Goal: Information Seeking & Learning: Find specific fact

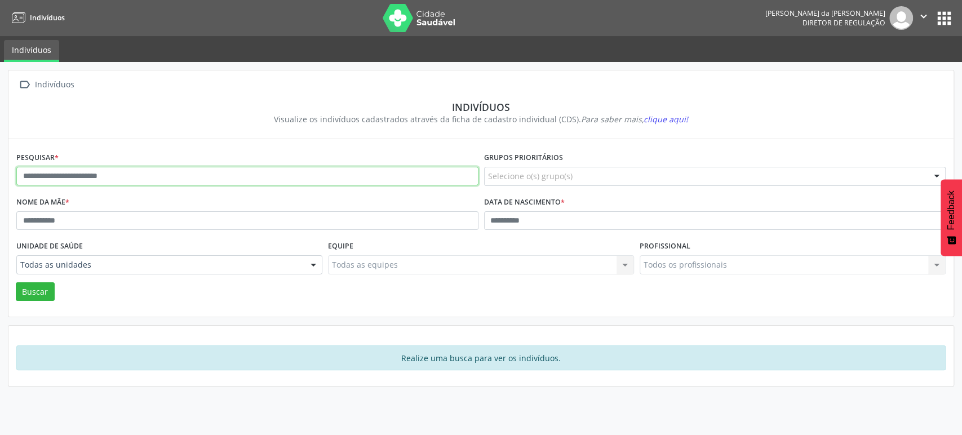
click at [126, 175] on input "text" at bounding box center [247, 176] width 462 height 19
click at [16, 282] on button "Buscar" at bounding box center [35, 291] width 39 height 19
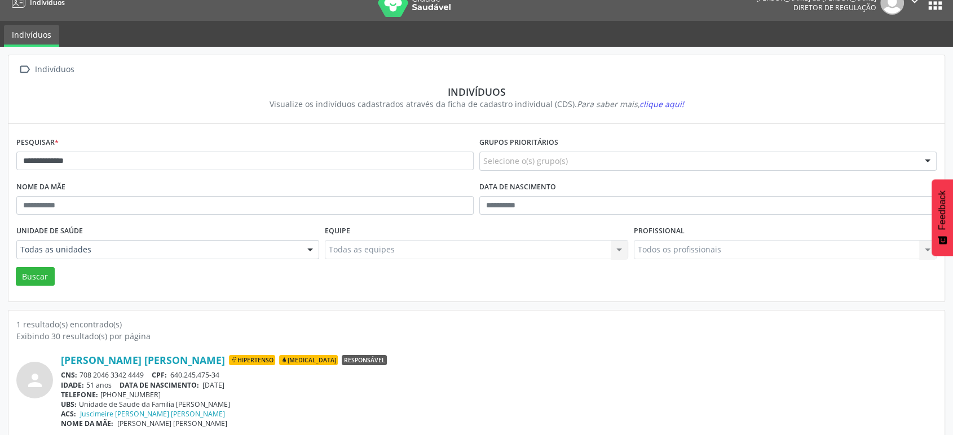
scroll to position [24, 0]
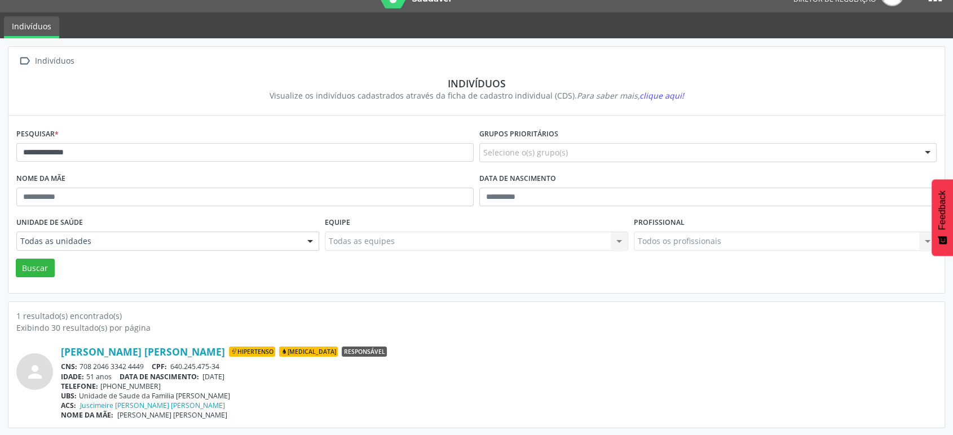
drag, startPoint x: 146, startPoint y: 362, endPoint x: 82, endPoint y: 362, distance: 64.3
click at [82, 362] on div "CNS: 708 2046 3342 4449 CPF: 640.245.475-34" at bounding box center [498, 367] width 875 height 10
copy div "708 2046 3342 4449"
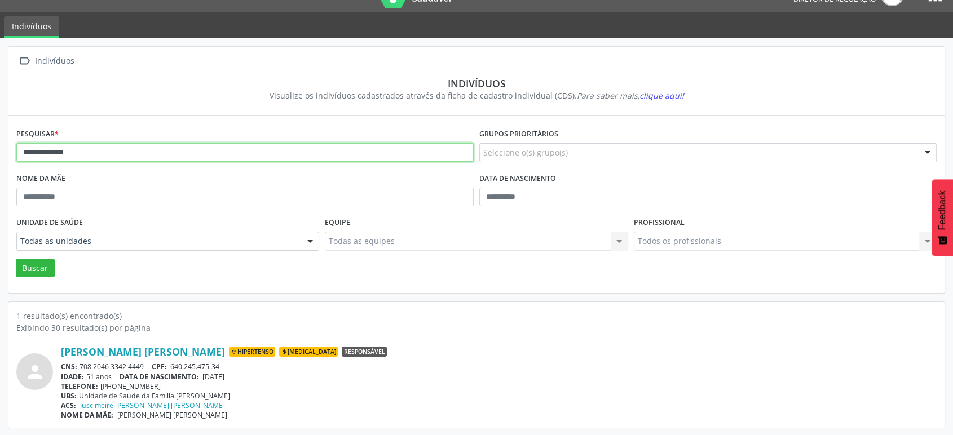
click at [113, 145] on input "**********" at bounding box center [244, 152] width 457 height 19
type input "*"
click at [16, 259] on button "Buscar" at bounding box center [35, 268] width 39 height 19
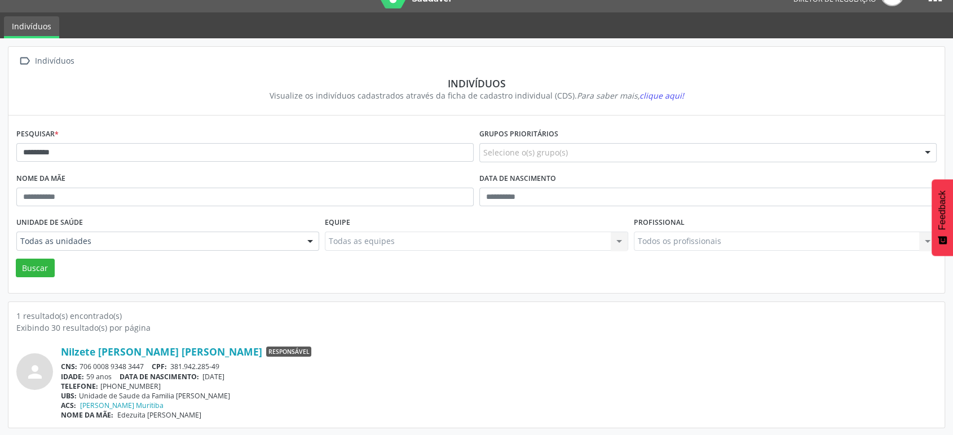
drag, startPoint x: 146, startPoint y: 361, endPoint x: 81, endPoint y: 363, distance: 64.9
click at [81, 364] on div "CNS: 706 0008 9348 3447 CPF: 381.942.285-49" at bounding box center [498, 367] width 875 height 10
copy div "706 0008 9348 3447"
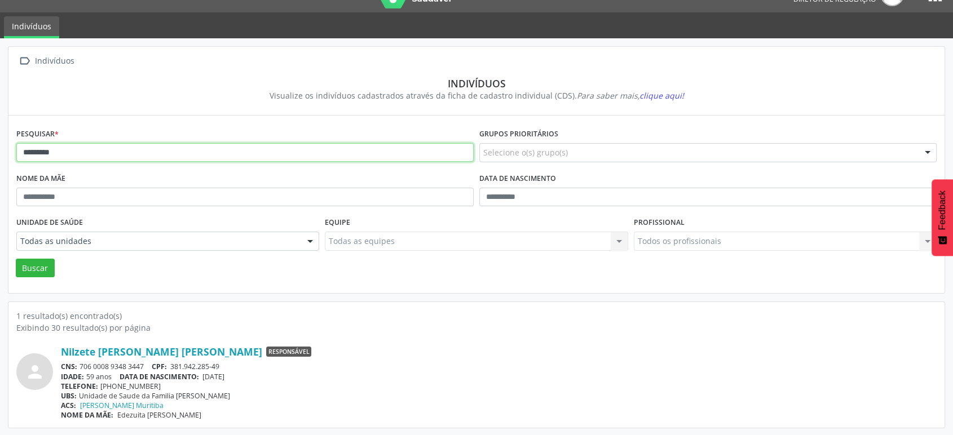
click at [170, 145] on input "*********" at bounding box center [244, 152] width 457 height 19
type input "*"
click at [16, 259] on button "Buscar" at bounding box center [35, 268] width 39 height 19
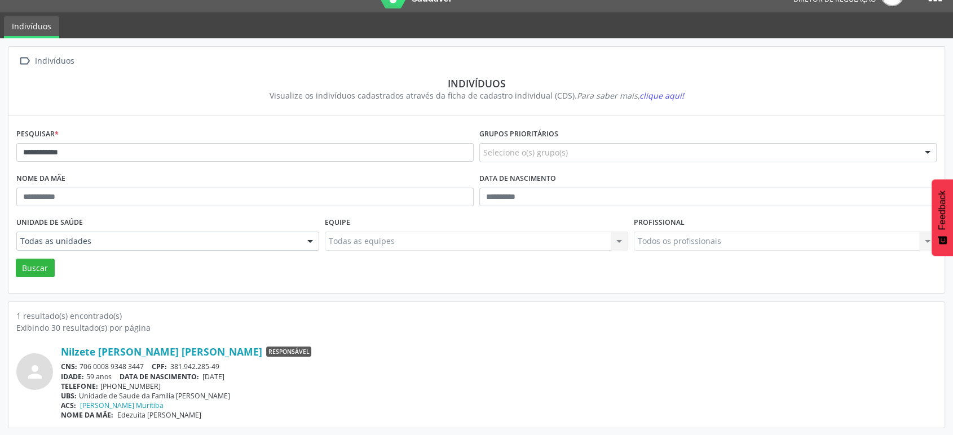
scroll to position [0, 0]
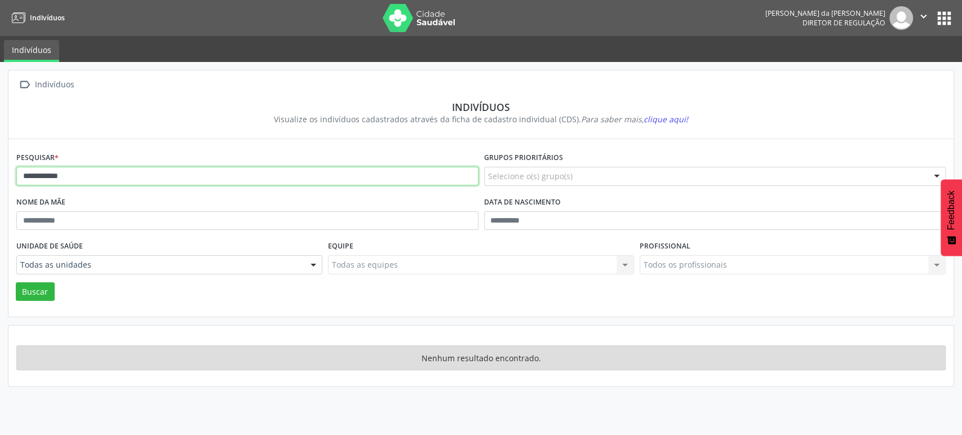
click at [34, 175] on input "**********" at bounding box center [247, 176] width 462 height 19
click at [36, 172] on input "**********" at bounding box center [247, 176] width 462 height 19
click at [113, 178] on input "**********" at bounding box center [247, 176] width 462 height 19
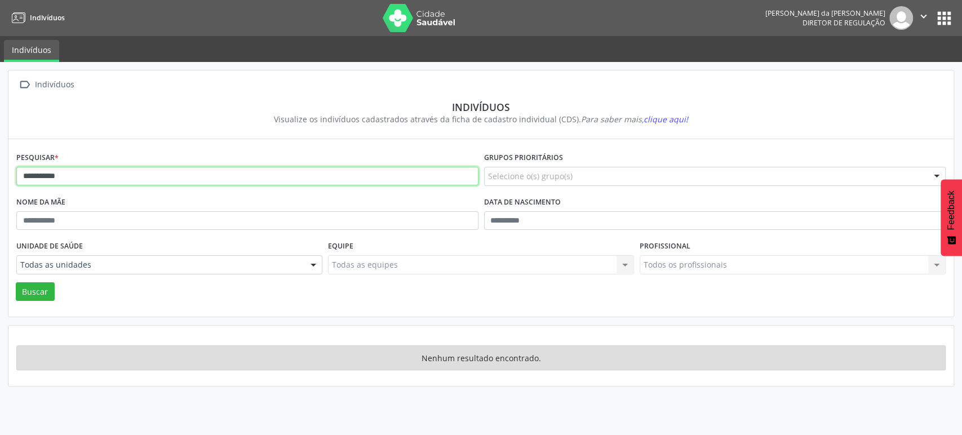
click at [16, 282] on button "Buscar" at bounding box center [35, 291] width 39 height 19
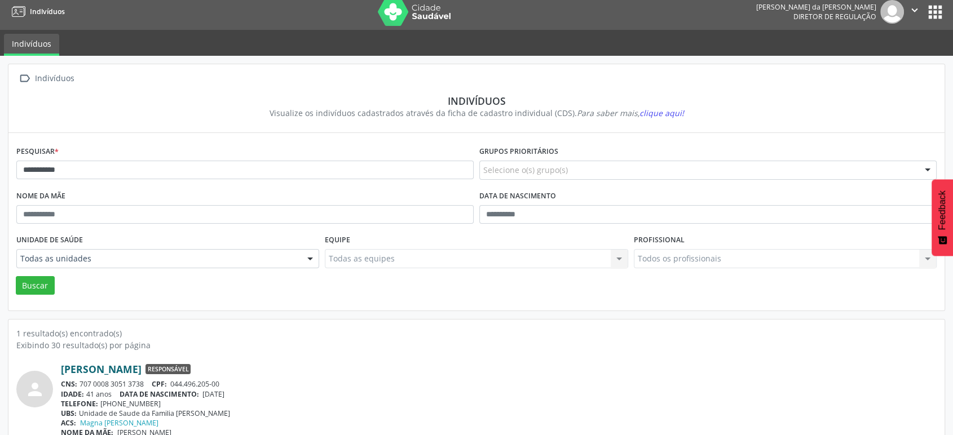
scroll to position [24, 0]
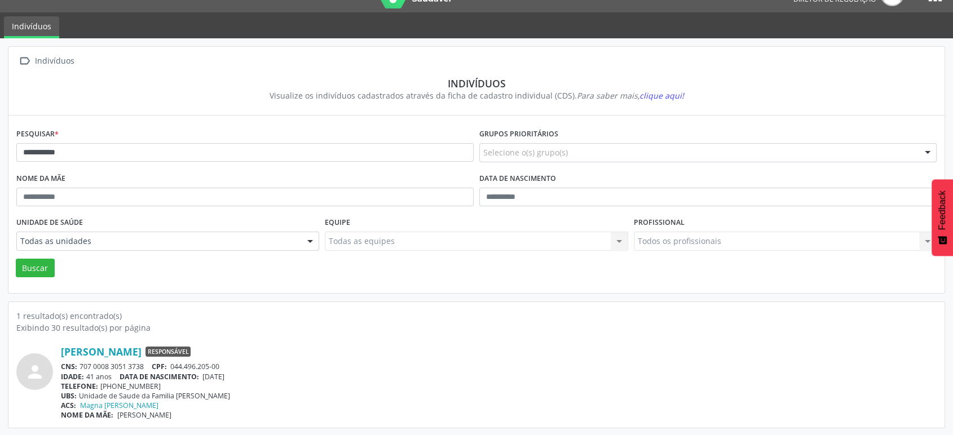
drag, startPoint x: 148, startPoint y: 363, endPoint x: 79, endPoint y: 362, distance: 69.3
click at [79, 362] on div "CNS: 707 0008 3051 3738 CPF: 044.496.205-00" at bounding box center [498, 367] width 875 height 10
copy div "707 0008 3051 3738"
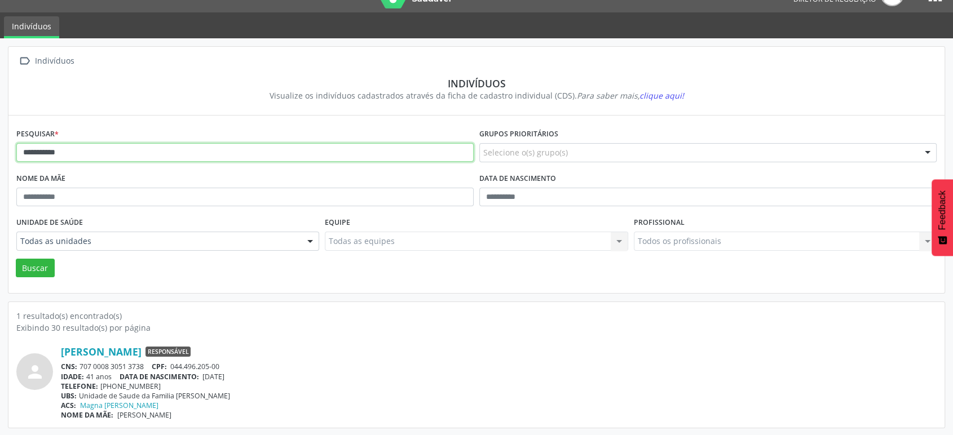
click at [148, 151] on input "**********" at bounding box center [244, 152] width 457 height 19
type input "*"
click at [16, 259] on button "Buscar" at bounding box center [35, 268] width 39 height 19
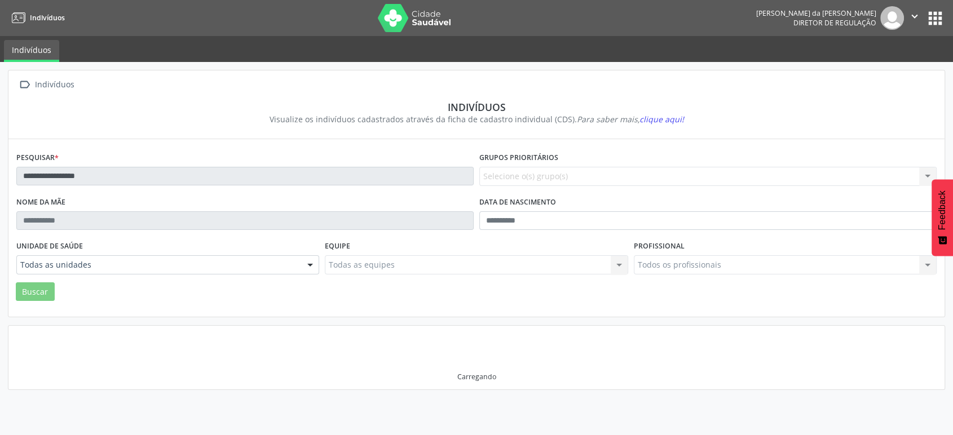
scroll to position [0, 0]
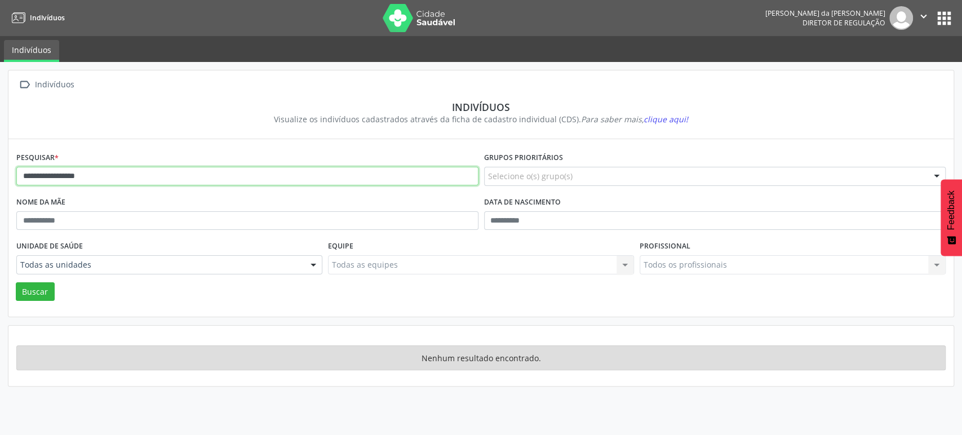
click at [135, 178] on input "**********" at bounding box center [247, 176] width 462 height 19
click at [16, 282] on button "Buscar" at bounding box center [35, 291] width 39 height 19
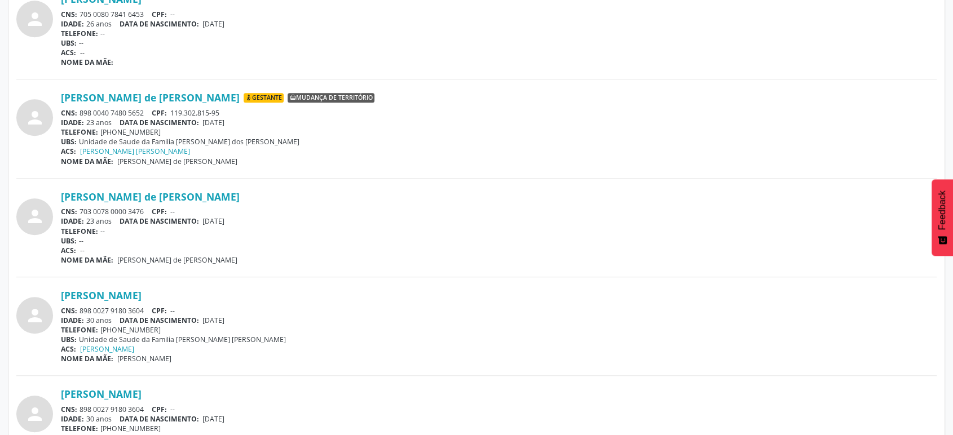
scroll to position [939, 0]
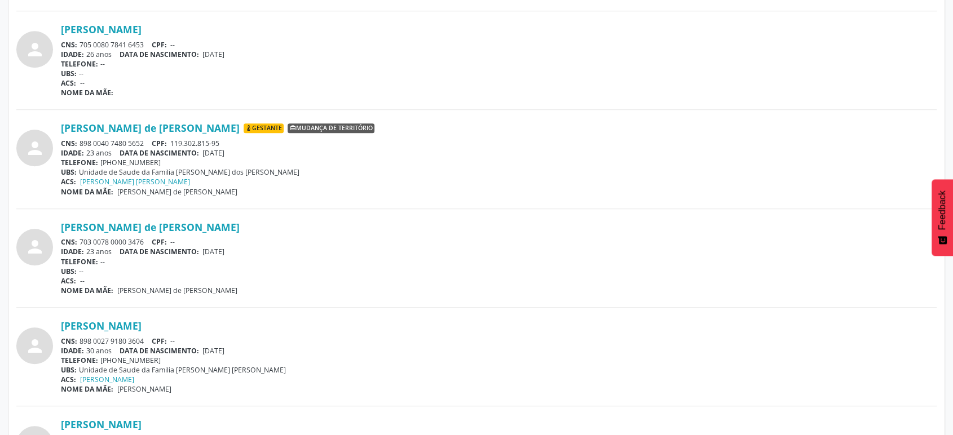
drag, startPoint x: 144, startPoint y: 139, endPoint x: 678, endPoint y: 400, distance: 593.9
click at [316, 202] on div "person [PERSON_NAME] de [PERSON_NAME] [GEOGRAPHIC_DATA] Mudança de território C…" at bounding box center [476, 165] width 920 height 87
click at [555, 171] on div "UBS: Unidade de Saude da Familia [PERSON_NAME] dos [PERSON_NAME]" at bounding box center [498, 172] width 875 height 10
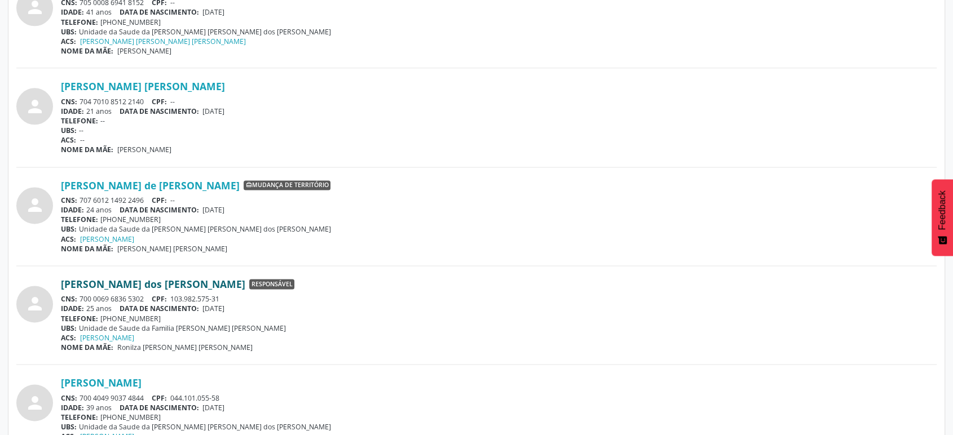
scroll to position [1503, 0]
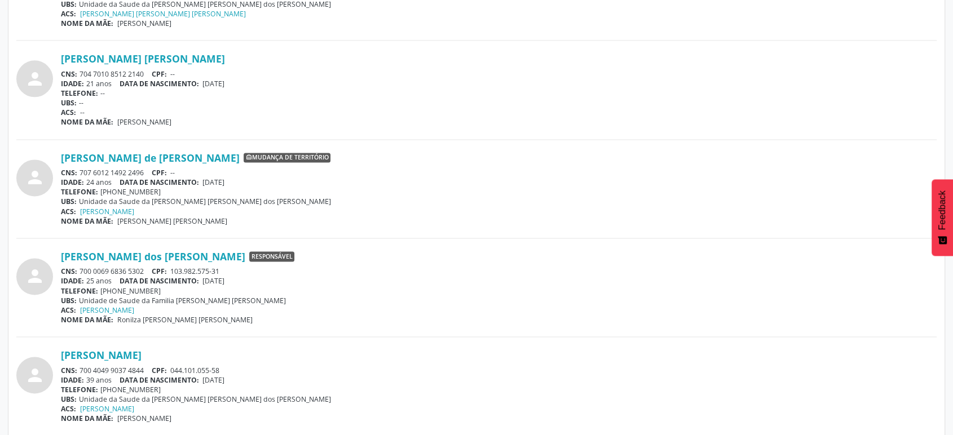
drag, startPoint x: 148, startPoint y: 267, endPoint x: 81, endPoint y: 266, distance: 67.1
click at [81, 267] on div "CNS: 700 0069 6836 5302 CPF: 103.982.575-31" at bounding box center [498, 272] width 875 height 10
copy div "700 0069 6836 5302"
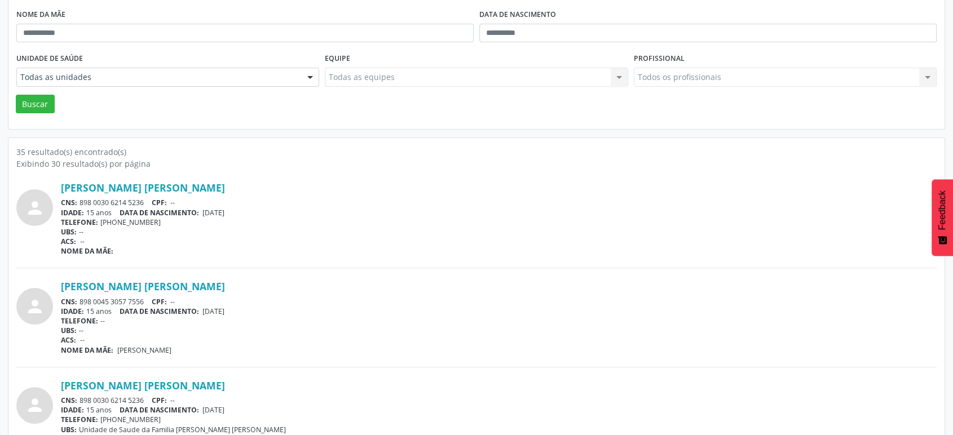
scroll to position [0, 0]
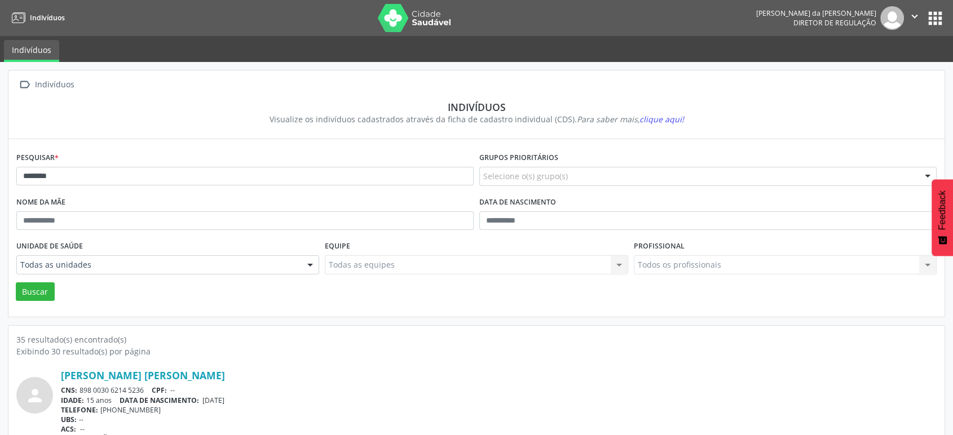
click at [939, 20] on button "apps" at bounding box center [935, 18] width 20 height 20
click at [152, 176] on input "*******" at bounding box center [244, 176] width 457 height 19
type input "*"
click at [16, 282] on button "Buscar" at bounding box center [35, 291] width 39 height 19
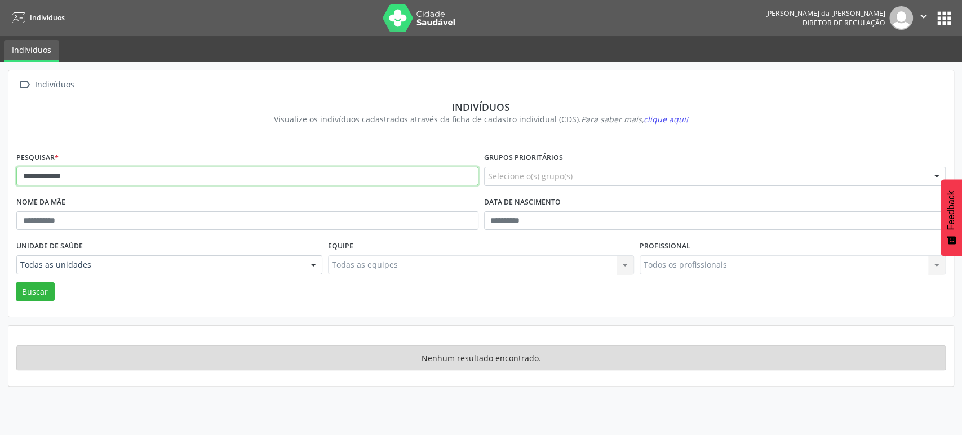
click at [118, 178] on input "**********" at bounding box center [247, 176] width 462 height 19
click at [16, 282] on button "Buscar" at bounding box center [35, 291] width 39 height 19
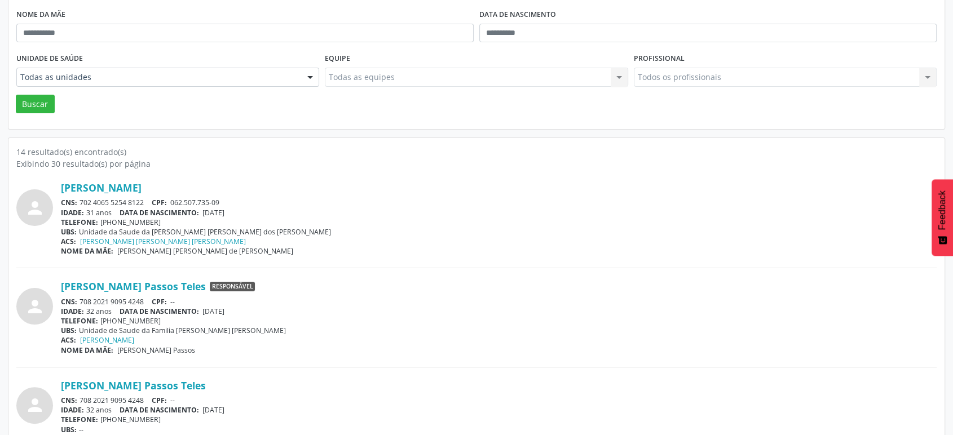
scroll to position [250, 0]
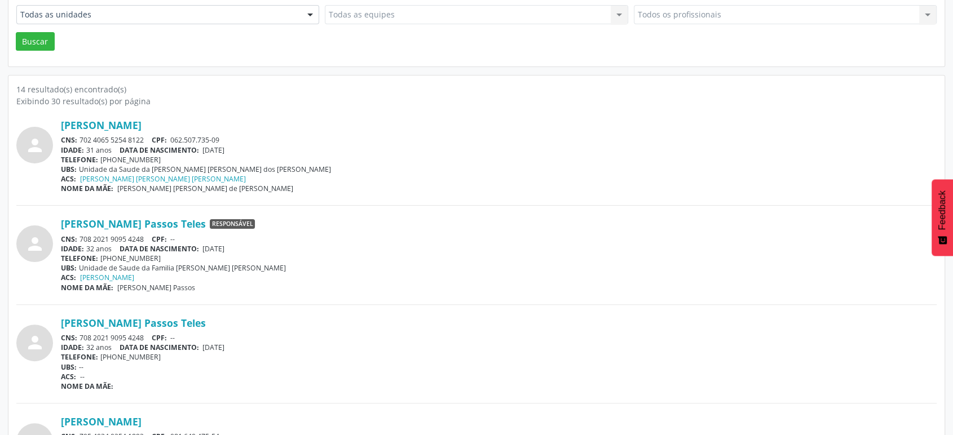
drag, startPoint x: 147, startPoint y: 234, endPoint x: 87, endPoint y: 233, distance: 59.8
click at [82, 235] on div "CNS: 708 2021 9095 4248 CPF: --" at bounding box center [498, 239] width 875 height 10
click at [112, 234] on div "CNS: 708 2021 9095 4248 CPF: --" at bounding box center [498, 239] width 875 height 10
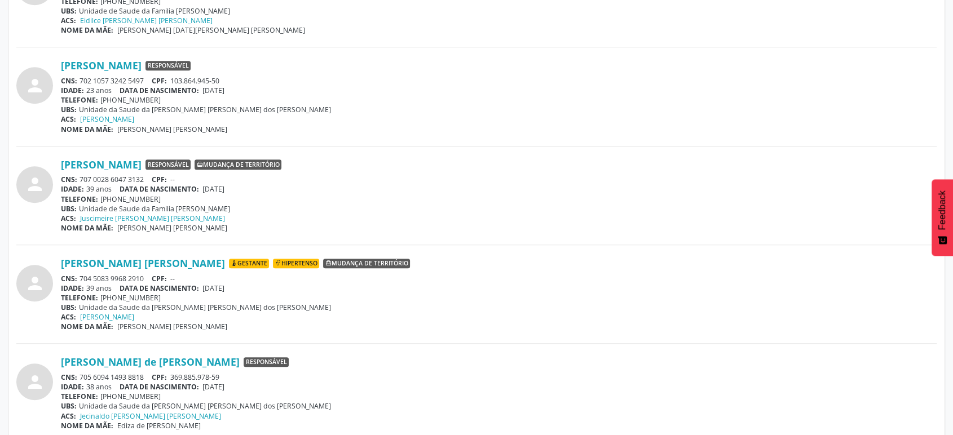
scroll to position [939, 0]
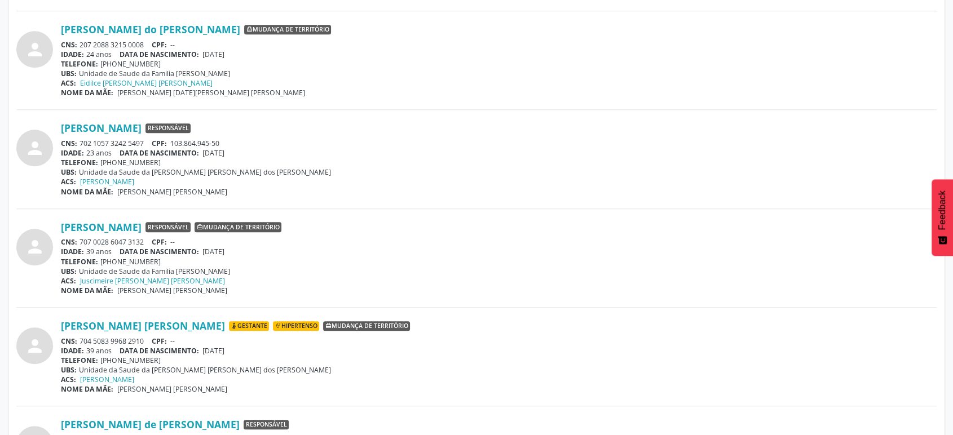
drag, startPoint x: 144, startPoint y: 136, endPoint x: 78, endPoint y: 142, distance: 66.8
click at [78, 142] on div "CNS: 702 1057 3242 5497 CPF: 103.864.945-50" at bounding box center [498, 144] width 875 height 10
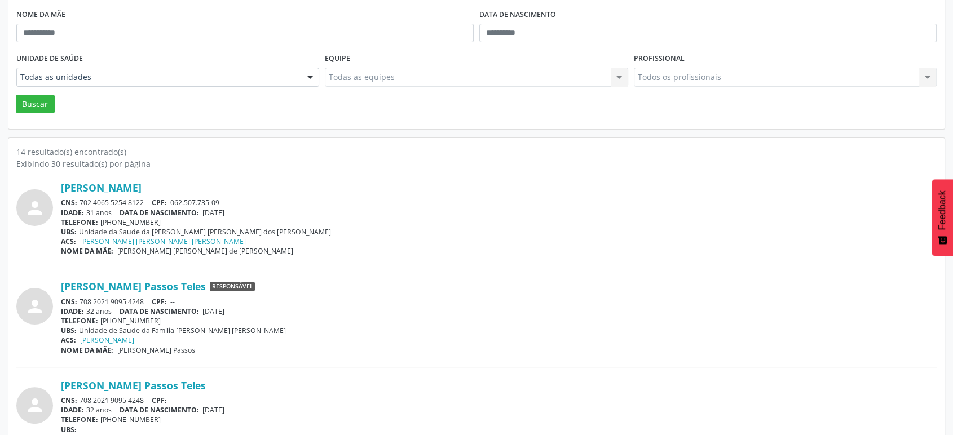
scroll to position [0, 0]
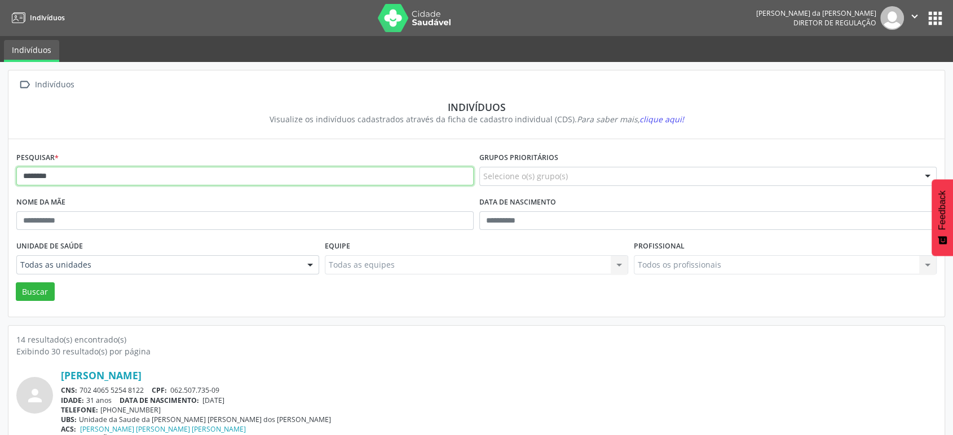
click at [84, 180] on input "*******" at bounding box center [244, 176] width 457 height 19
type input "*"
click at [16, 282] on button "Buscar" at bounding box center [35, 291] width 39 height 19
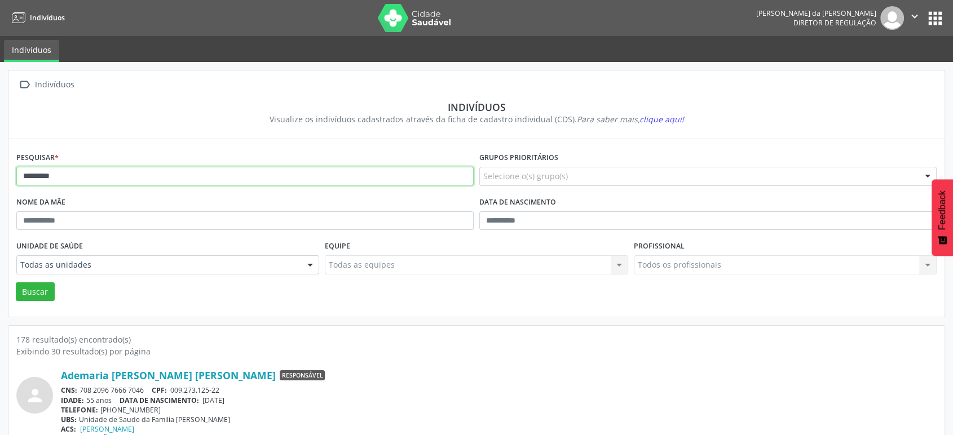
click at [76, 175] on input "*********" at bounding box center [244, 176] width 457 height 19
click at [16, 282] on button "Buscar" at bounding box center [35, 291] width 39 height 19
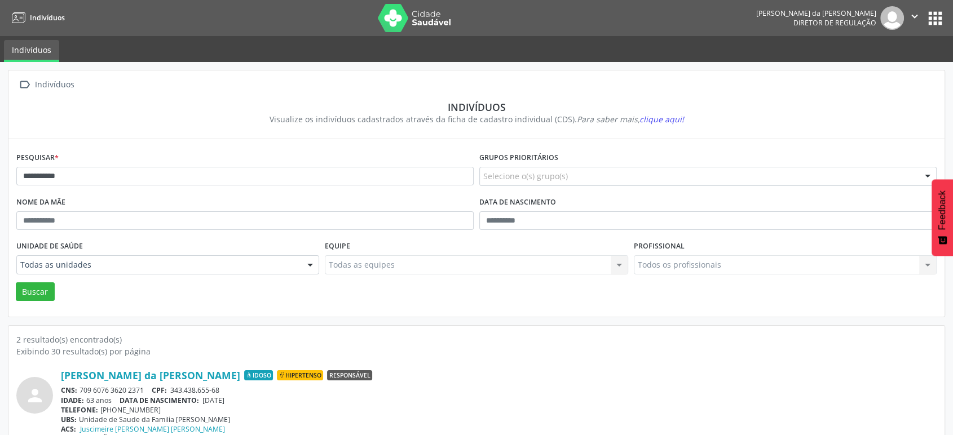
scroll to position [122, 0]
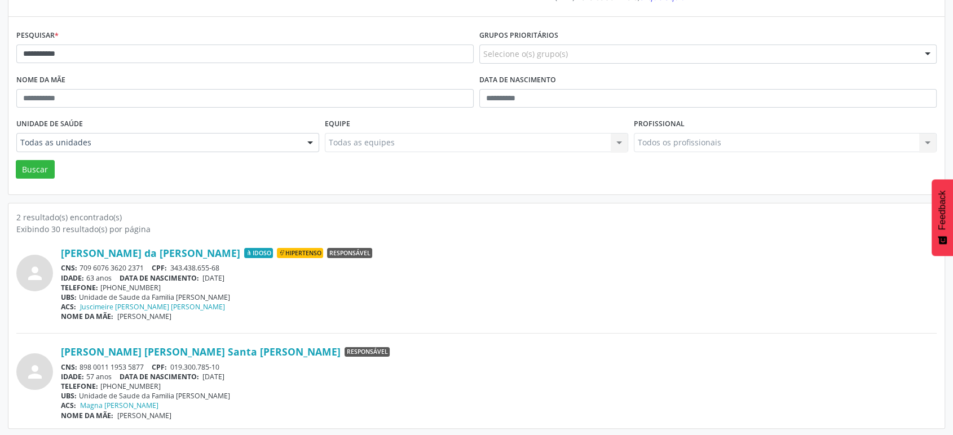
drag, startPoint x: 147, startPoint y: 266, endPoint x: 82, endPoint y: 265, distance: 65.4
click at [82, 265] on div "CNS: 709 6076 3620 2371 CPF: 343.438.655-68" at bounding box center [498, 268] width 875 height 10
copy div "709 6076 3620 2371"
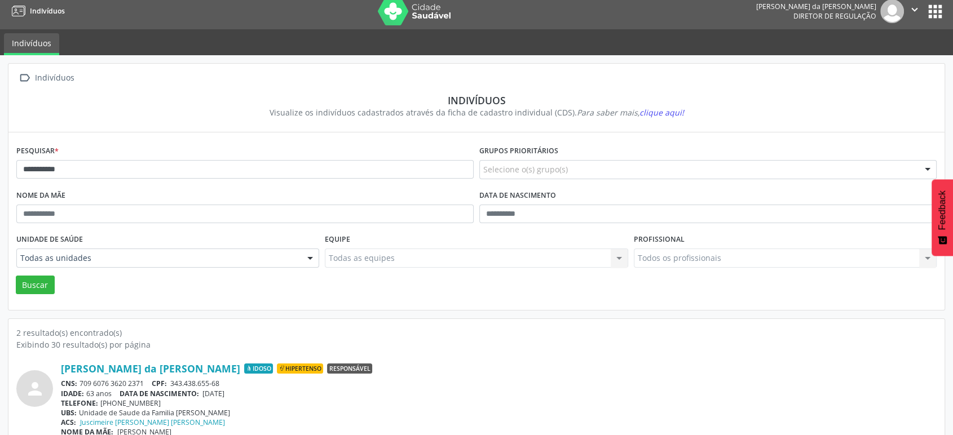
scroll to position [0, 0]
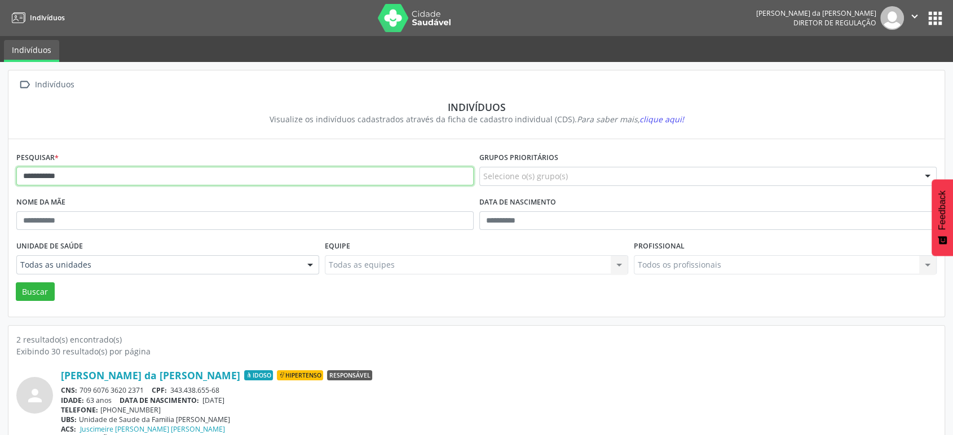
click at [80, 172] on input "**********" at bounding box center [244, 176] width 457 height 19
type input "*"
click at [16, 282] on button "Buscar" at bounding box center [35, 291] width 39 height 19
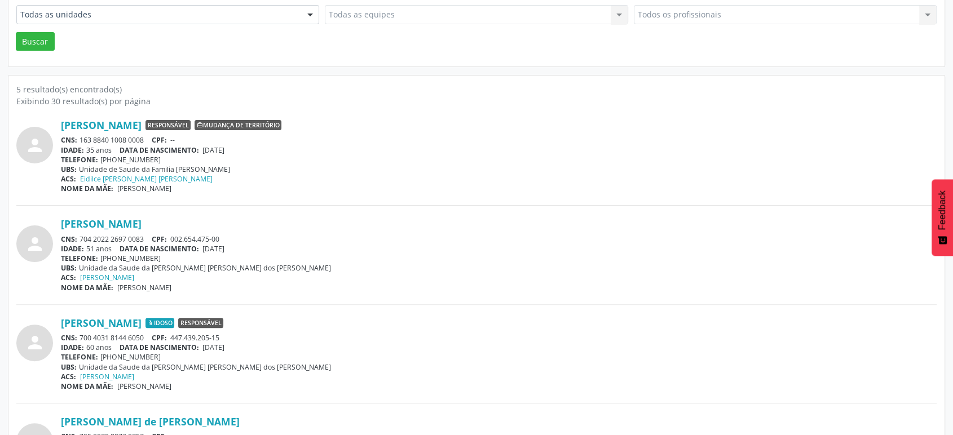
scroll to position [313, 0]
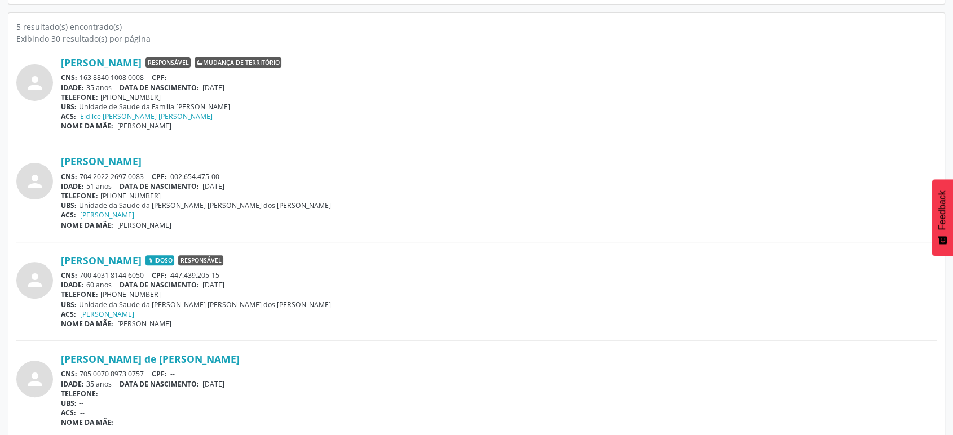
drag, startPoint x: 147, startPoint y: 174, endPoint x: 78, endPoint y: 172, distance: 68.8
click at [78, 172] on div "CNS: 704 2022 2697 0083 CPF: 002.654.475-00" at bounding box center [498, 177] width 875 height 10
copy div "704 2022 2697 0083"
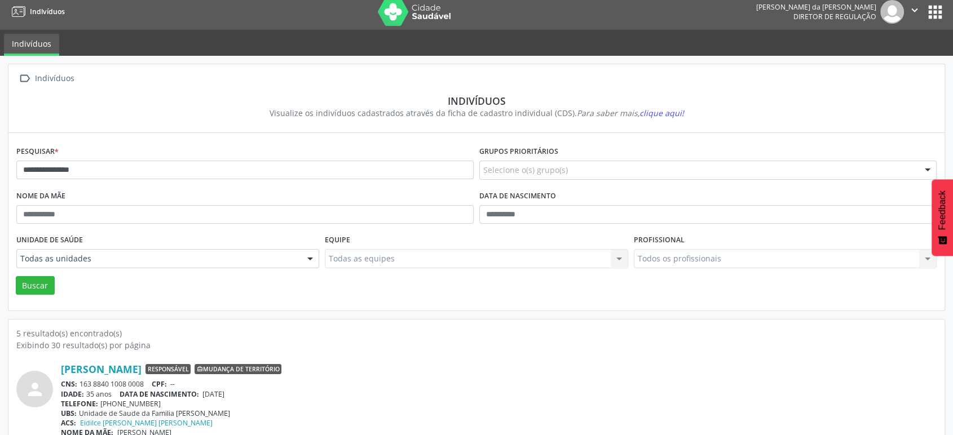
scroll to position [0, 0]
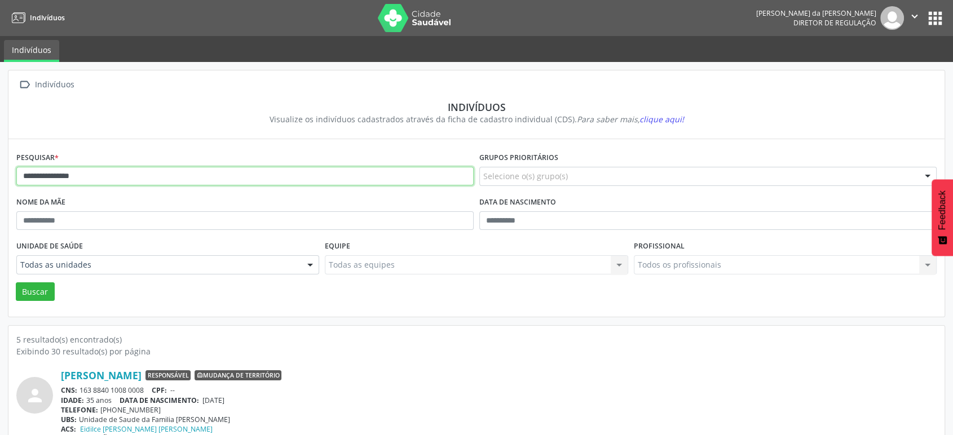
click at [165, 182] on input "**********" at bounding box center [244, 176] width 457 height 19
type input "*"
click at [16, 282] on button "Buscar" at bounding box center [35, 291] width 39 height 19
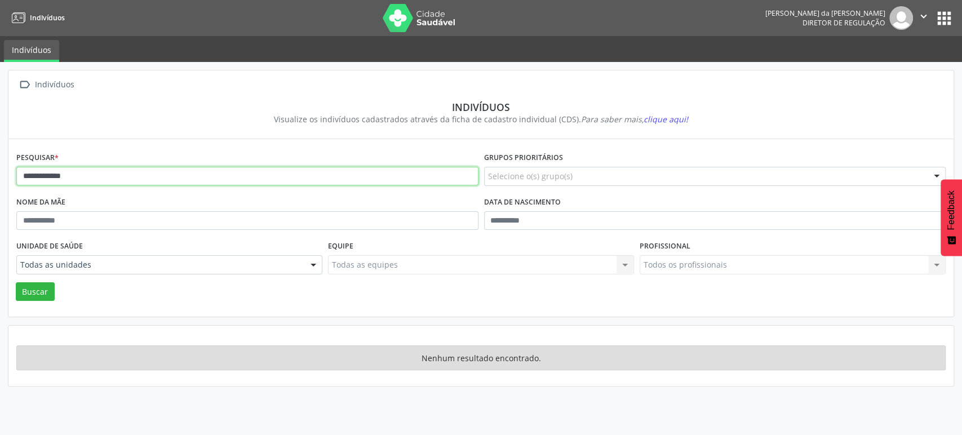
click at [154, 167] on input "**********" at bounding box center [247, 176] width 462 height 19
click at [16, 282] on button "Buscar" at bounding box center [35, 291] width 39 height 19
click at [88, 170] on input "**********" at bounding box center [247, 176] width 462 height 19
click at [16, 282] on button "Buscar" at bounding box center [35, 291] width 39 height 19
click at [88, 171] on input "**********" at bounding box center [247, 176] width 462 height 19
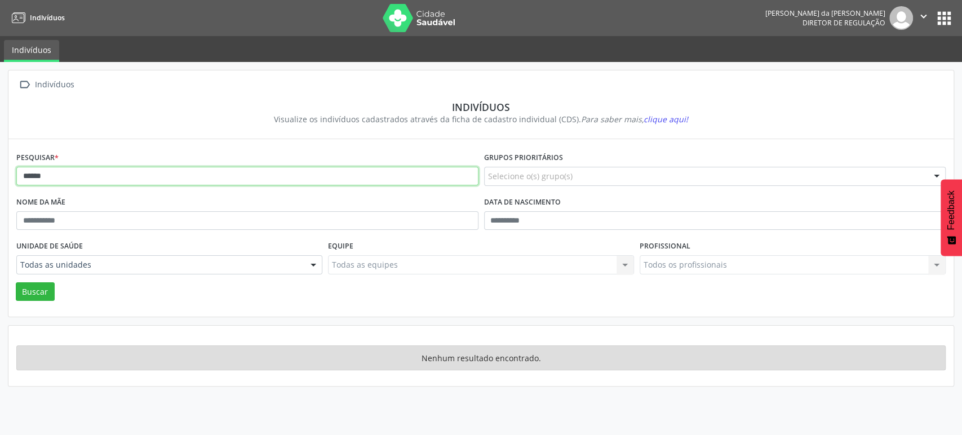
click at [16, 282] on button "Buscar" at bounding box center [35, 291] width 39 height 19
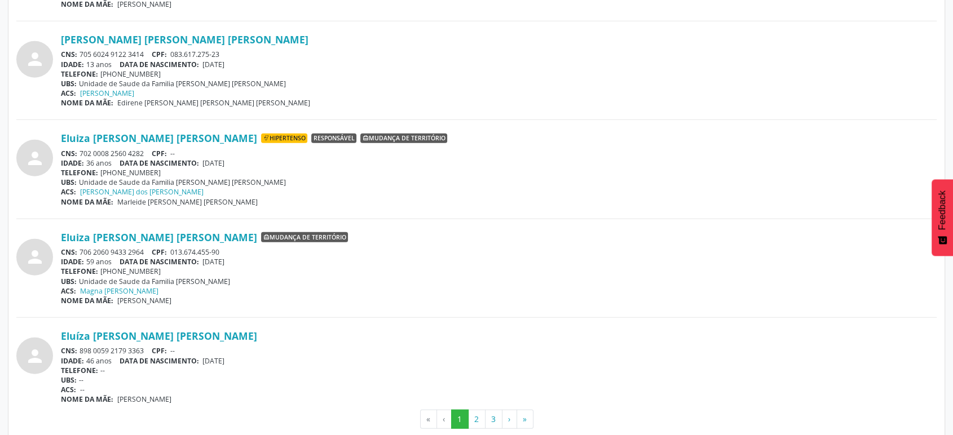
scroll to position [2920, 0]
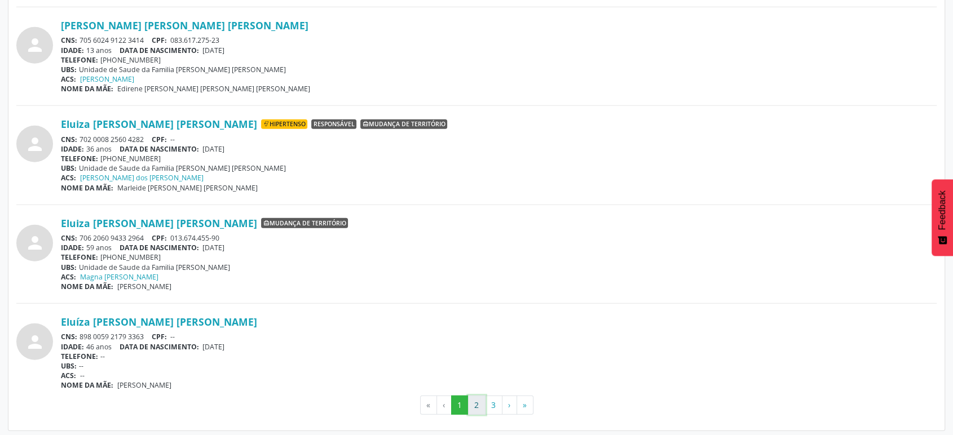
click at [476, 409] on button "2" at bounding box center [476, 405] width 17 height 19
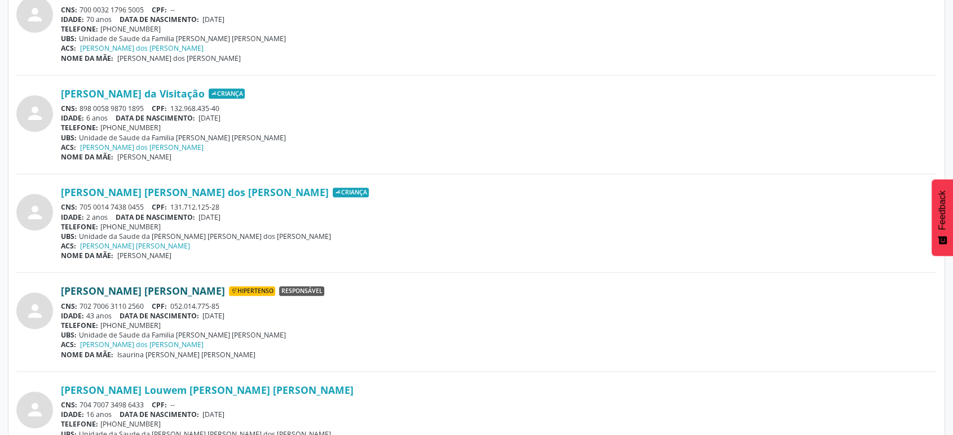
scroll to position [501, 0]
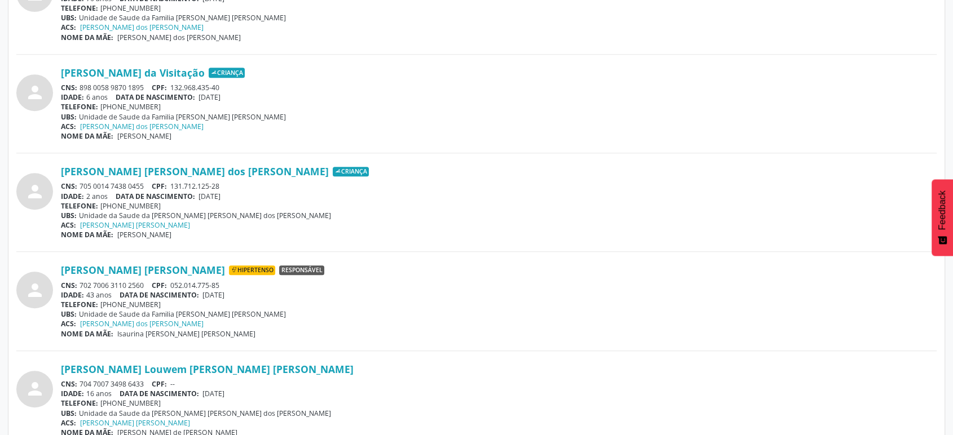
drag, startPoint x: 149, startPoint y: 283, endPoint x: 81, endPoint y: 287, distance: 67.8
click at [81, 287] on div "CNS: 702 7006 3110 2560 CPF: 052.014.775-85" at bounding box center [498, 286] width 875 height 10
copy div "702 7006 3110 2560"
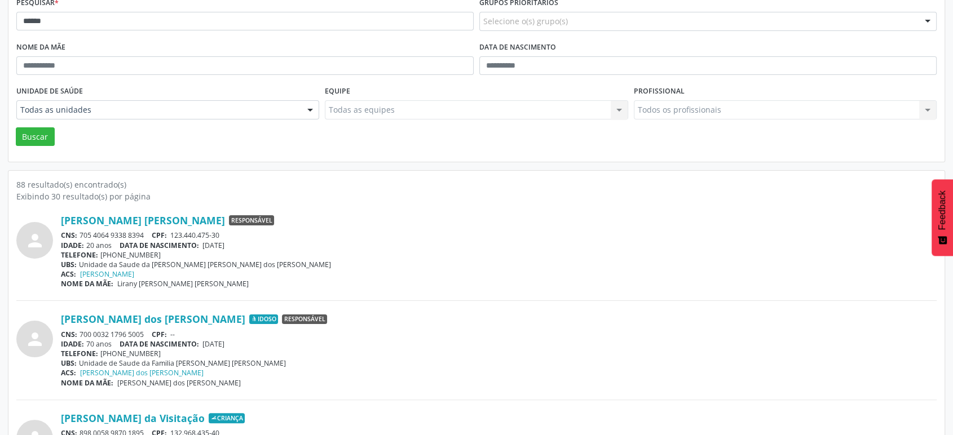
scroll to position [0, 0]
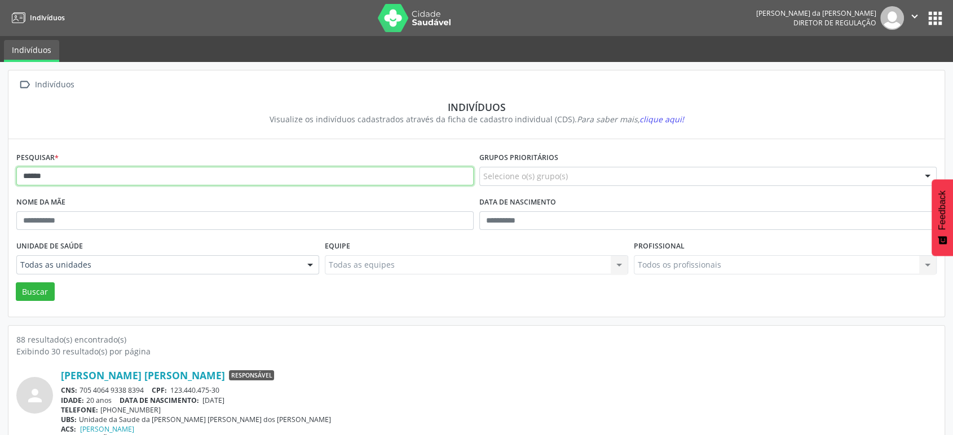
click at [96, 182] on input "*****" at bounding box center [244, 176] width 457 height 19
type input "*"
click at [16, 282] on button "Buscar" at bounding box center [35, 291] width 39 height 19
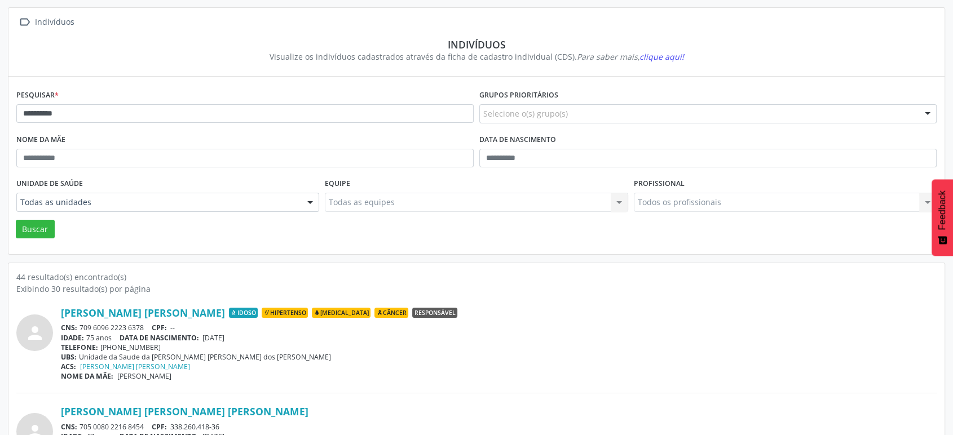
scroll to position [125, 0]
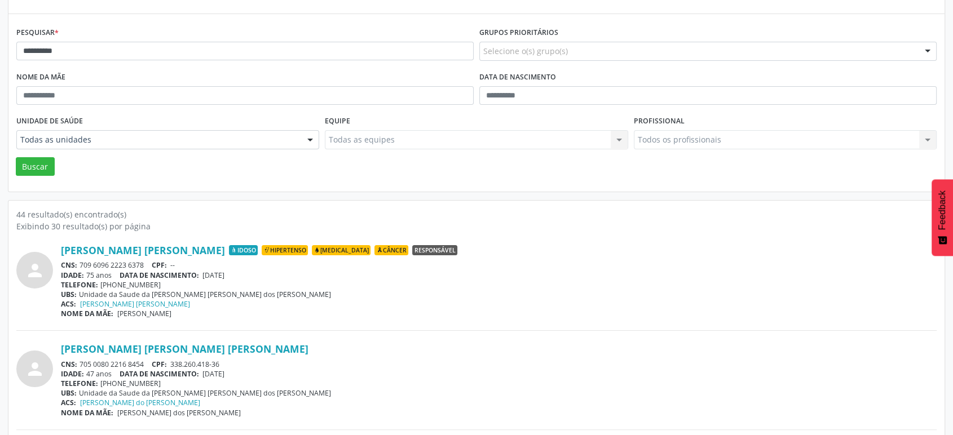
drag, startPoint x: 150, startPoint y: 358, endPoint x: 78, endPoint y: 360, distance: 71.6
click at [78, 360] on div "CNS: 705 0080 2216 8454 CPF: 338.260.418-36" at bounding box center [498, 365] width 875 height 10
copy div "705 0080 2216 8454"
click at [82, 57] on input "**********" at bounding box center [244, 51] width 457 height 19
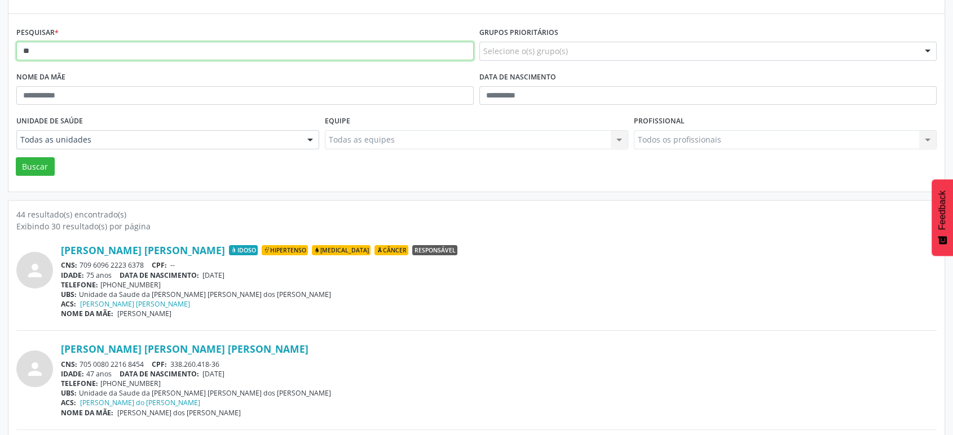
type input "*"
click at [16, 157] on button "Buscar" at bounding box center [35, 166] width 39 height 19
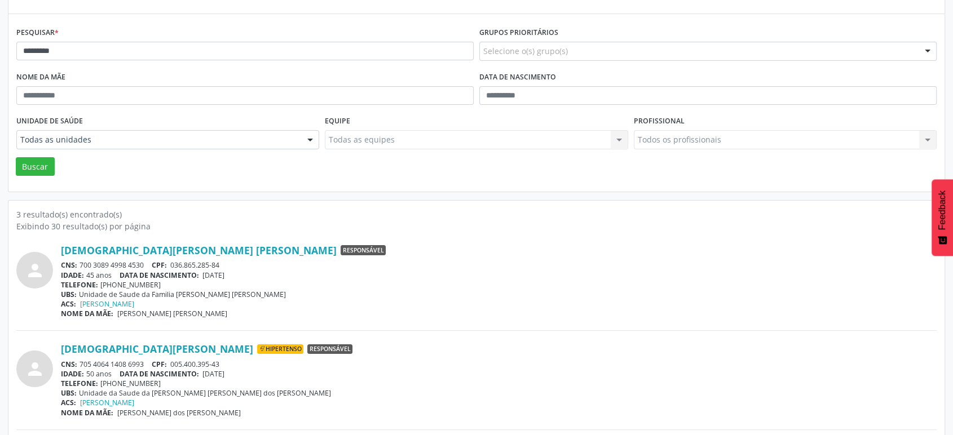
drag, startPoint x: 145, startPoint y: 262, endPoint x: 81, endPoint y: 262, distance: 64.3
click at [81, 262] on div "CNS: 700 3089 4998 4530 CPF: 036.865.285-84" at bounding box center [498, 265] width 875 height 10
copy div "700 3089 4998 4530"
drag, startPoint x: 147, startPoint y: 357, endPoint x: 85, endPoint y: 360, distance: 62.6
click at [79, 360] on div "CNS: 705 4064 1408 6993 CPF: 005.400.395-43" at bounding box center [498, 365] width 875 height 10
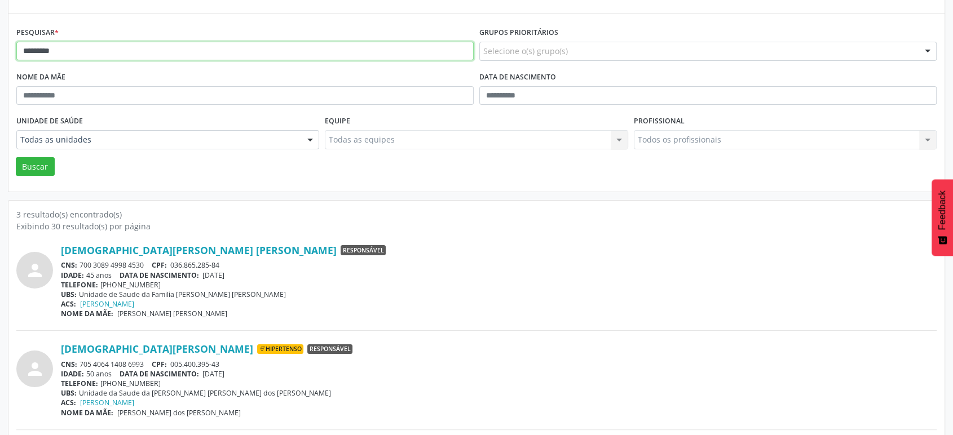
click at [116, 51] on input "*********" at bounding box center [244, 51] width 457 height 19
type input "*"
click at [16, 157] on button "Buscar" at bounding box center [35, 166] width 39 height 19
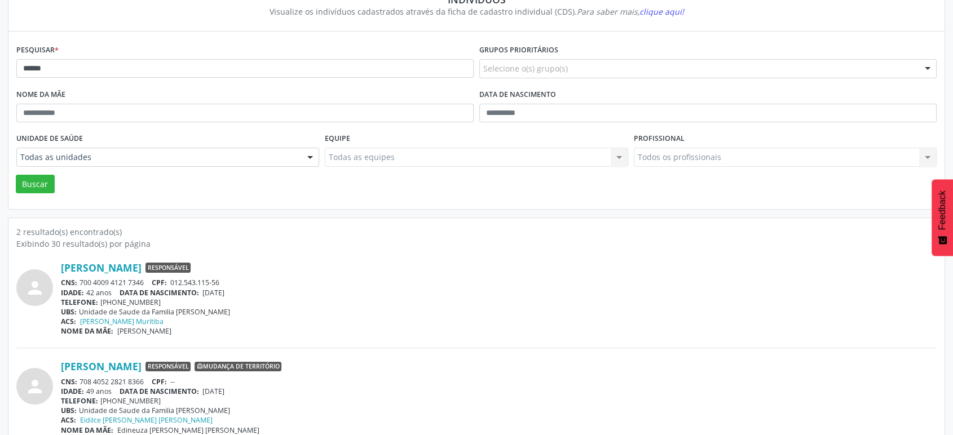
scroll to position [122, 0]
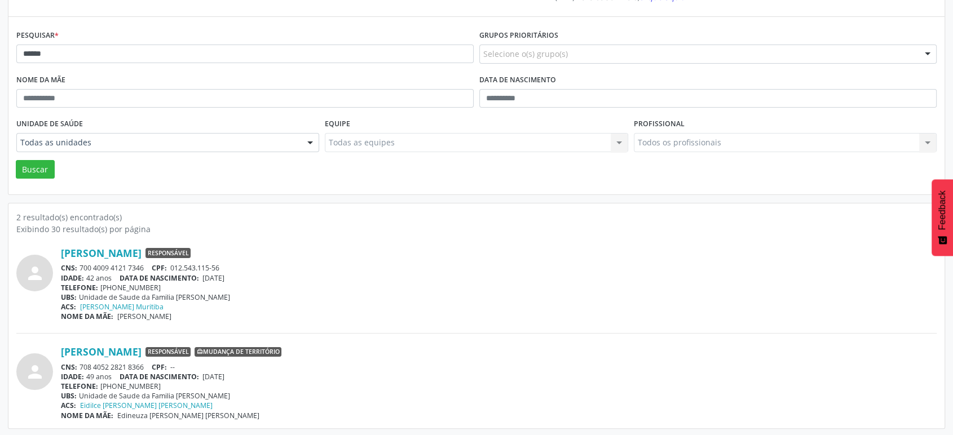
drag, startPoint x: 147, startPoint y: 265, endPoint x: 81, endPoint y: 267, distance: 65.4
click at [81, 267] on div "CNS: 700 4009 4121 7346 CPF: 012.543.115-56" at bounding box center [498, 268] width 875 height 10
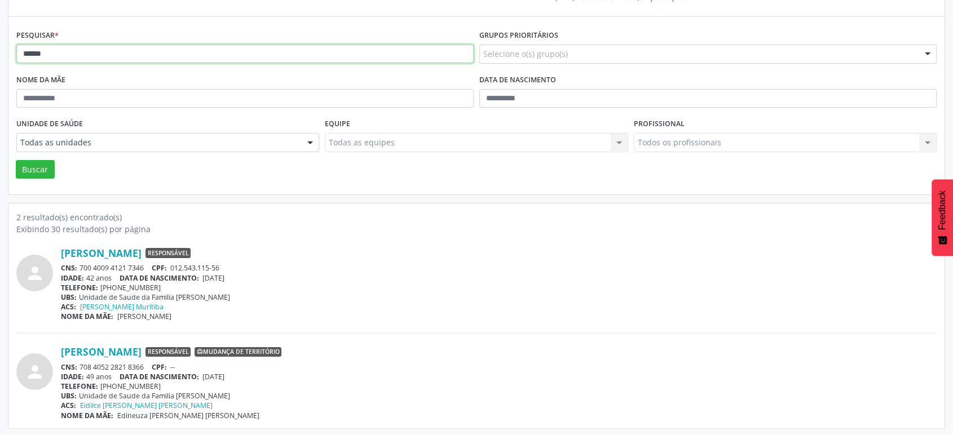
click at [63, 52] on input "******" at bounding box center [244, 54] width 457 height 19
type input "*"
click at [16, 160] on button "Buscar" at bounding box center [35, 169] width 39 height 19
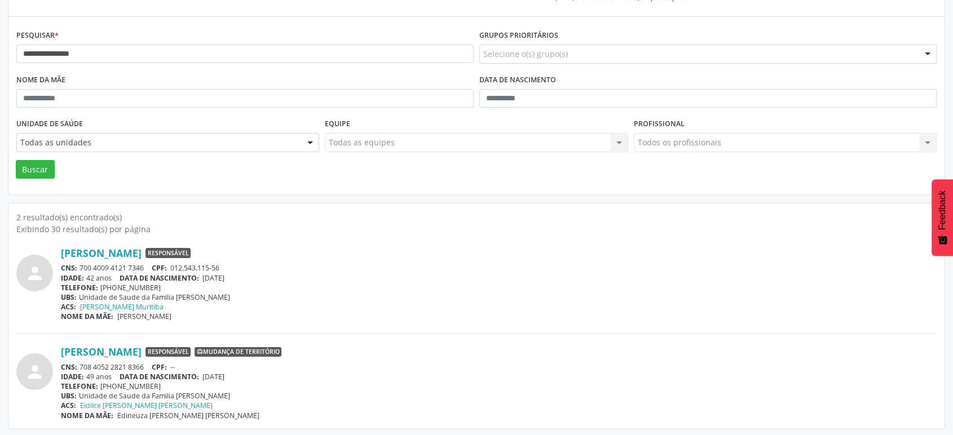
scroll to position [0, 0]
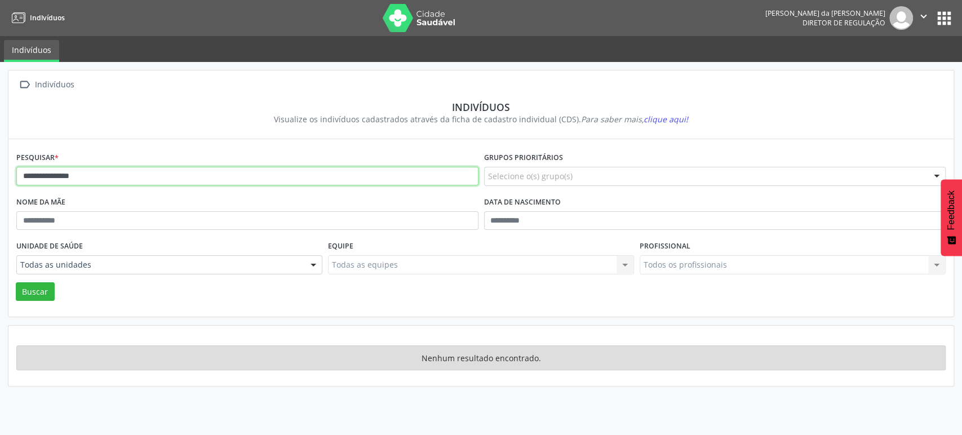
click at [87, 174] on input "**********" at bounding box center [247, 176] width 462 height 19
click at [16, 282] on button "Buscar" at bounding box center [35, 291] width 39 height 19
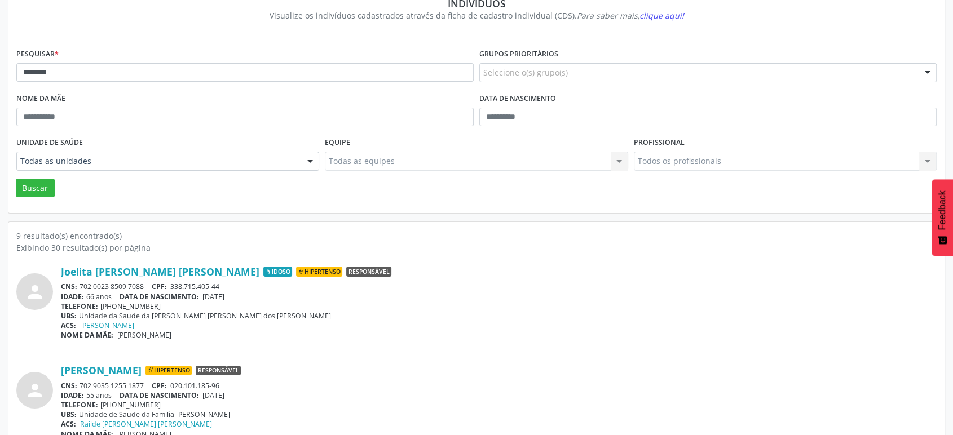
scroll to position [125, 0]
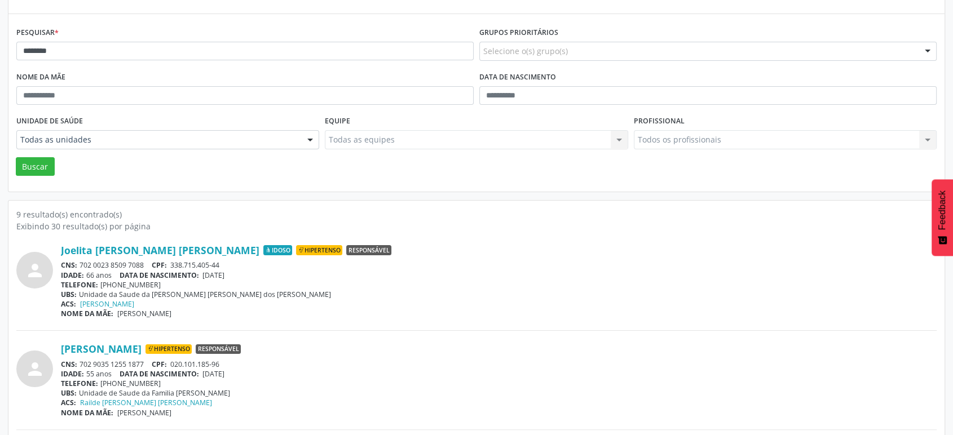
drag, startPoint x: 145, startPoint y: 264, endPoint x: 77, endPoint y: 258, distance: 68.5
click at [76, 262] on div "CNS: 702 0023 8509 7088 CPF: 338.715.405-44" at bounding box center [498, 265] width 875 height 10
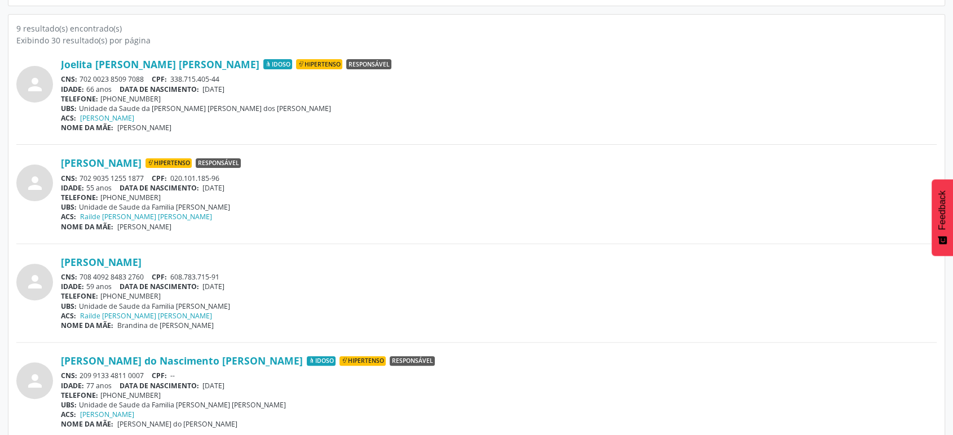
scroll to position [313, 0]
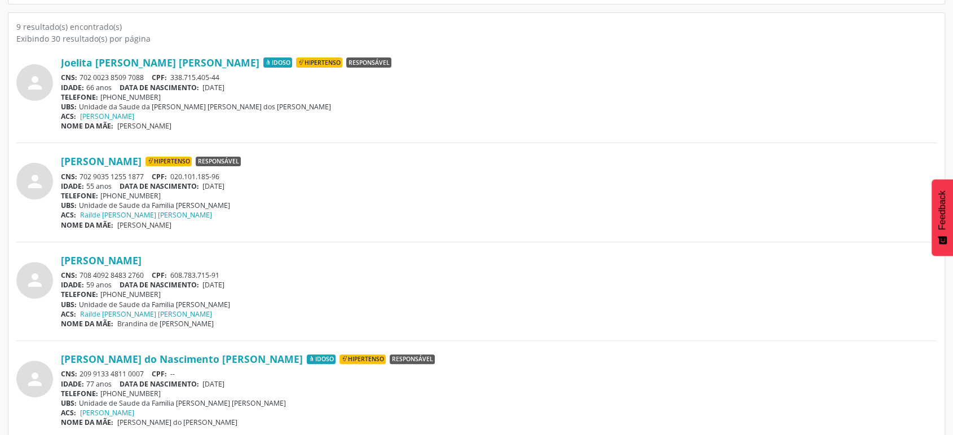
drag, startPoint x: 147, startPoint y: 170, endPoint x: 82, endPoint y: 170, distance: 65.4
click at [82, 172] on div "CNS: 702 9035 1255 1877 CPF: 020.101.185-96" at bounding box center [498, 177] width 875 height 10
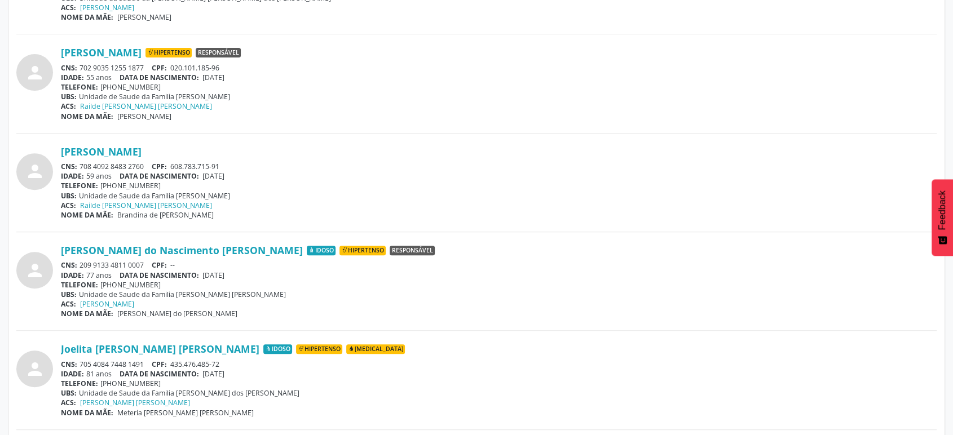
scroll to position [438, 0]
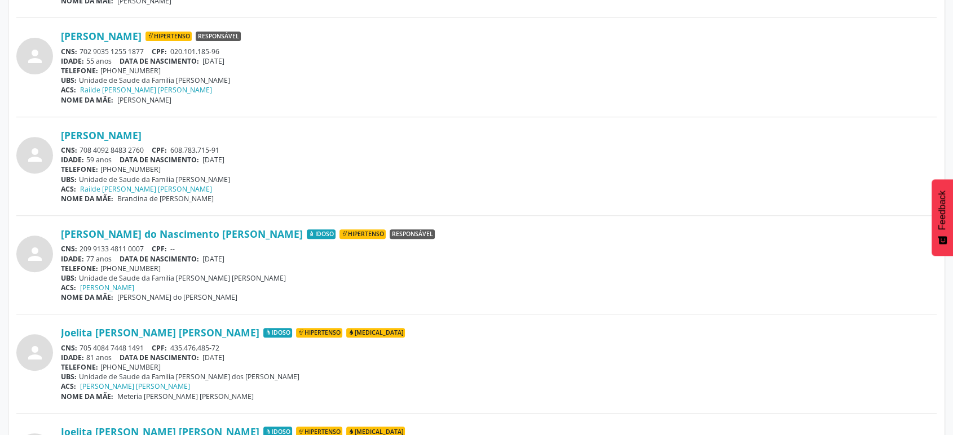
drag, startPoint x: 147, startPoint y: 148, endPoint x: 80, endPoint y: 149, distance: 66.5
click at [80, 149] on div "CNS: 708 4092 8483 2760 CPF: 608.783.715-91" at bounding box center [498, 150] width 875 height 10
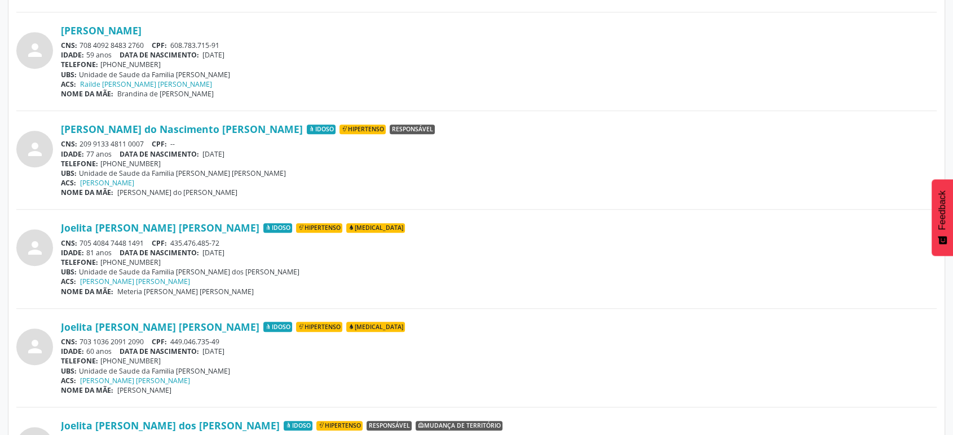
scroll to position [564, 0]
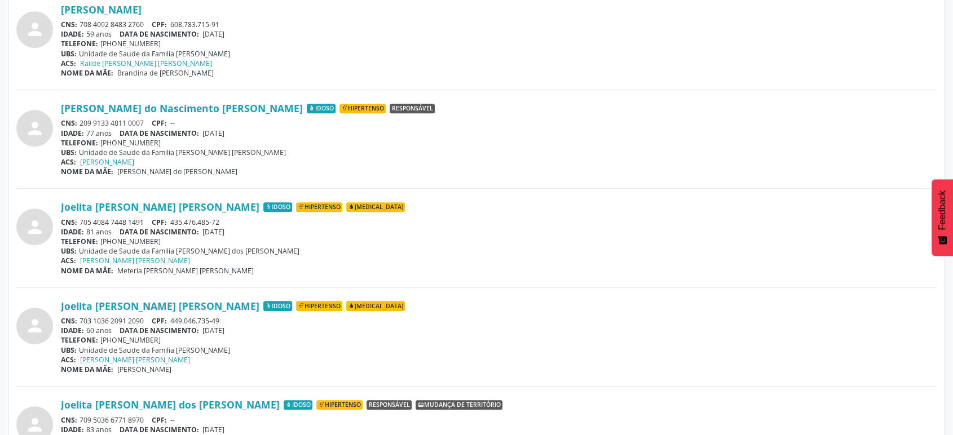
drag, startPoint x: 149, startPoint y: 214, endPoint x: 78, endPoint y: 224, distance: 71.2
click at [78, 224] on div "Joelita [PERSON_NAME] [PERSON_NAME] Idoso Hipertenso [MEDICAL_DATA] CNS: 705 40…" at bounding box center [498, 238] width 875 height 74
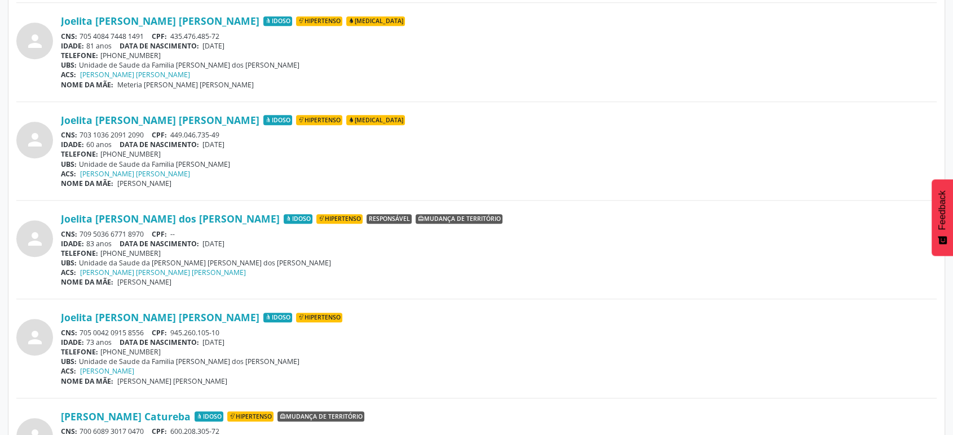
scroll to position [751, 0]
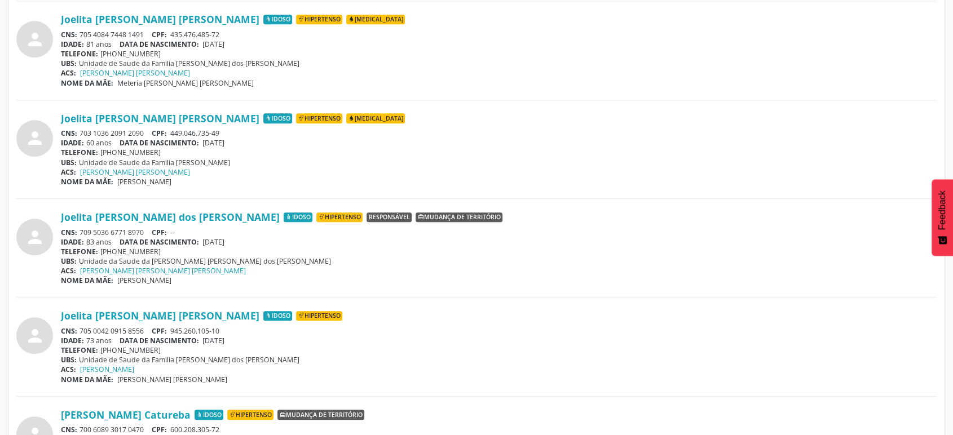
drag, startPoint x: 146, startPoint y: 130, endPoint x: 81, endPoint y: 130, distance: 64.8
click at [81, 130] on div "CNS: 703 1036 2091 2090 CPF: 449.046.735-49" at bounding box center [498, 134] width 875 height 10
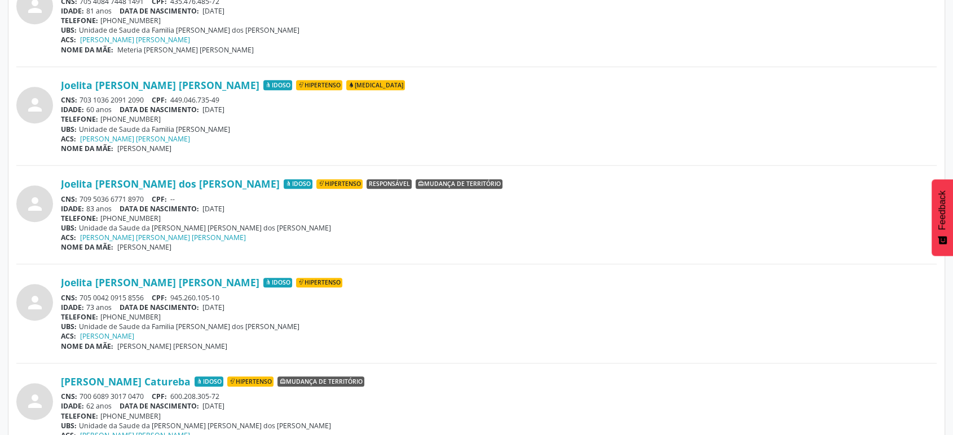
scroll to position [814, 0]
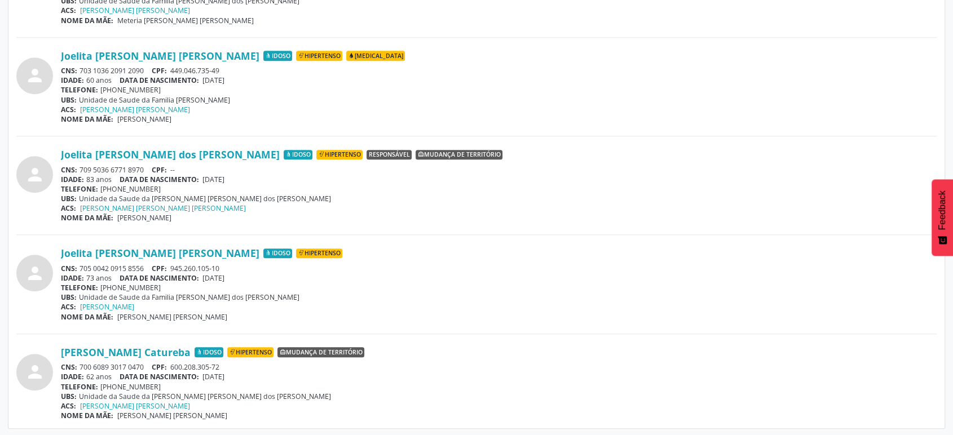
drag, startPoint x: 148, startPoint y: 368, endPoint x: 80, endPoint y: 361, distance: 68.5
click at [80, 362] on div "CNS: 700 6089 3017 0470 CPF: 600.208.305-72" at bounding box center [498, 367] width 875 height 10
drag, startPoint x: 226, startPoint y: 362, endPoint x: 172, endPoint y: 361, distance: 54.1
click at [172, 362] on div "CNS: 700 6089 3017 0470 CPF: 600.208.305-72" at bounding box center [498, 367] width 875 height 10
click at [162, 352] on link "[PERSON_NAME] Catureba" at bounding box center [126, 352] width 130 height 12
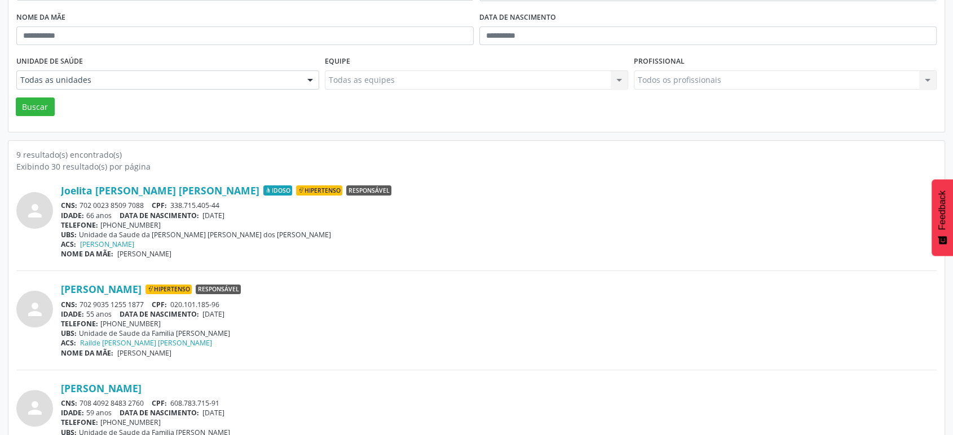
scroll to position [63, 0]
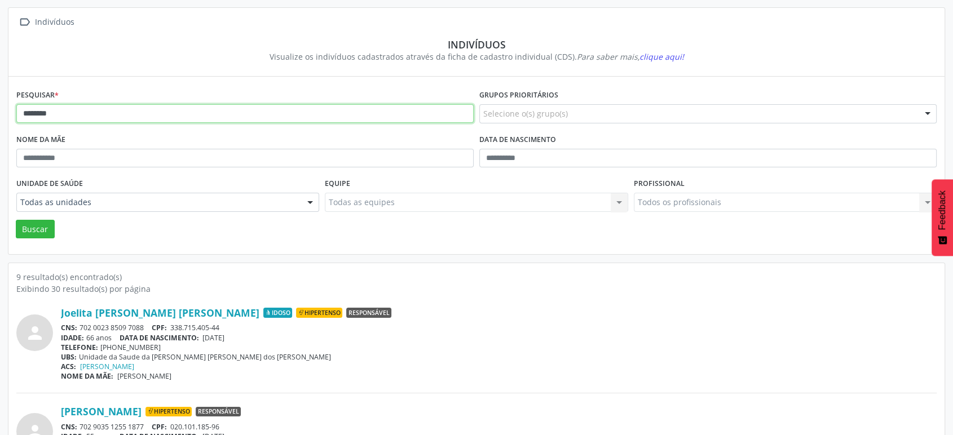
click at [45, 116] on input "*******" at bounding box center [244, 113] width 457 height 19
click at [16, 220] on button "Buscar" at bounding box center [35, 229] width 39 height 19
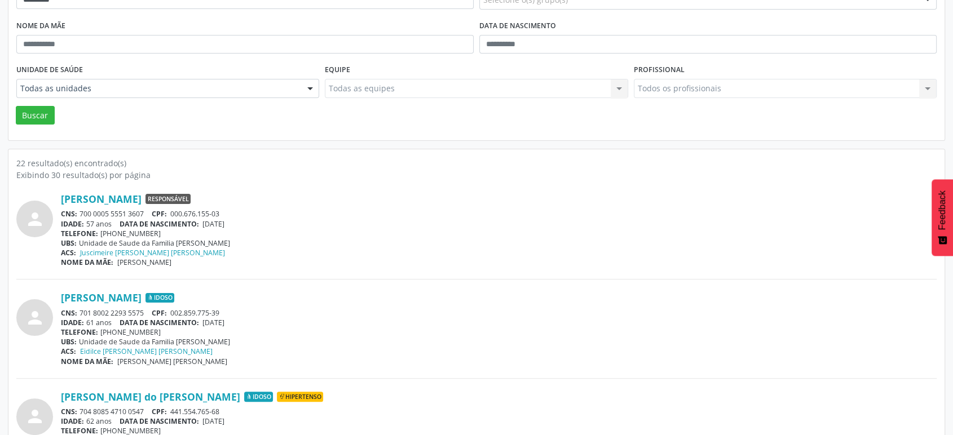
scroll to position [250, 0]
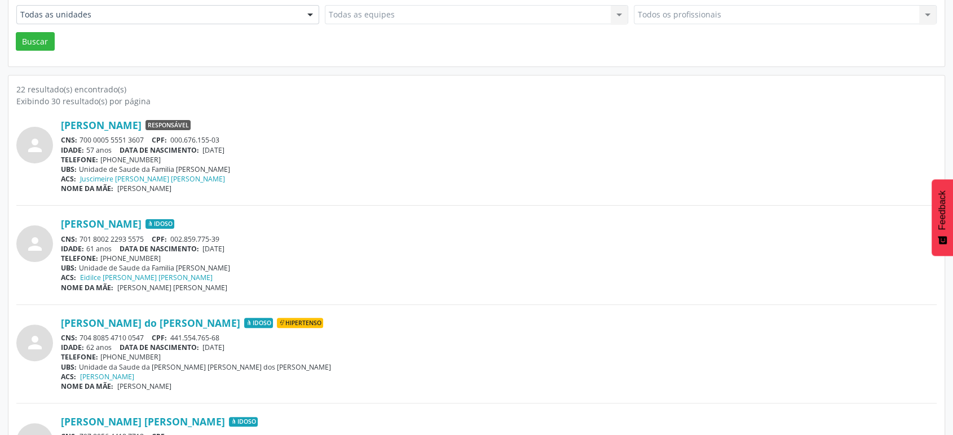
drag, startPoint x: 144, startPoint y: 135, endPoint x: 80, endPoint y: 139, distance: 64.3
click at [80, 139] on div "CNS: 700 0005 5551 3607 CPF: 000.676.155-03" at bounding box center [498, 140] width 875 height 10
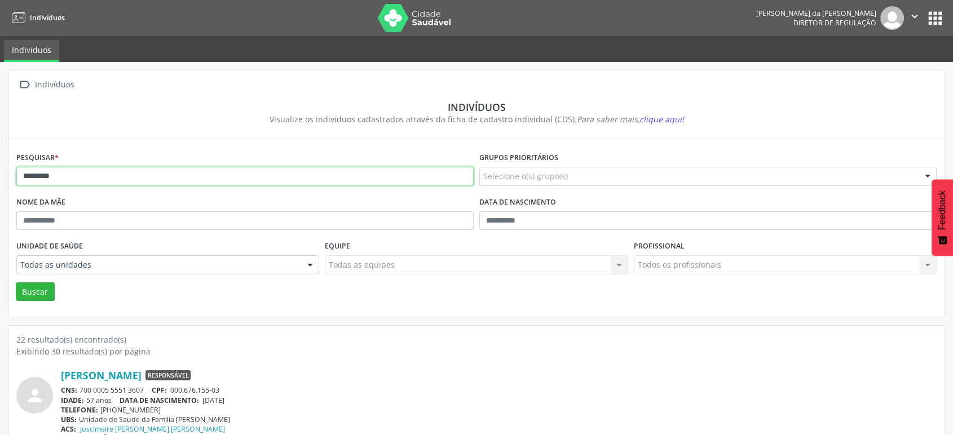
click at [130, 172] on input "********" at bounding box center [244, 176] width 457 height 19
type input "*"
click at [16, 282] on button "Buscar" at bounding box center [35, 291] width 39 height 19
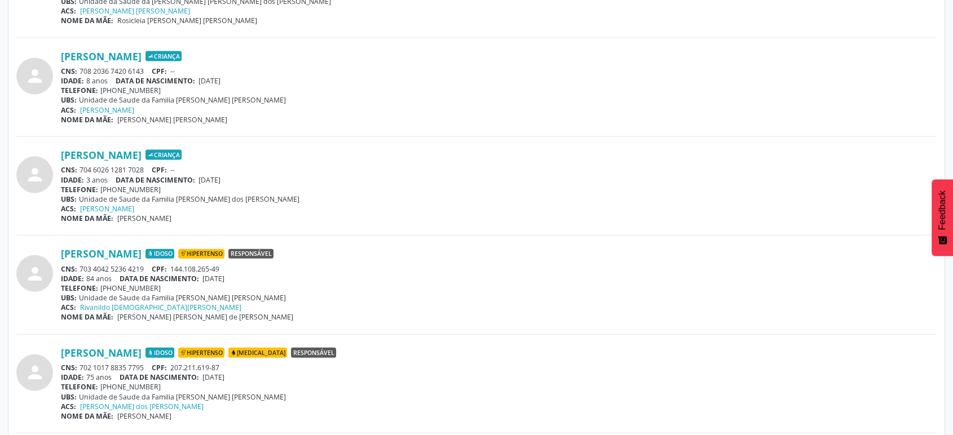
scroll to position [2568, 0]
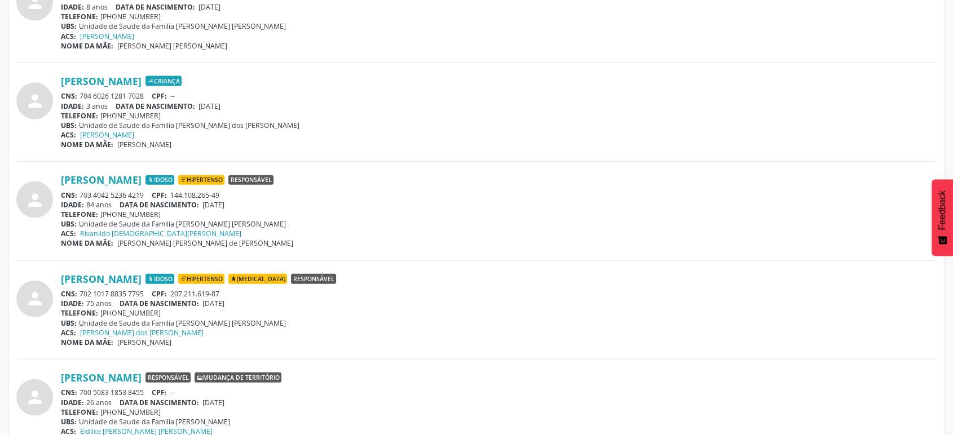
drag, startPoint x: 150, startPoint y: 289, endPoint x: 82, endPoint y: 291, distance: 68.8
click at [82, 291] on div "CNS: 702 1017 8835 7795 CPF: 207.211.619-87" at bounding box center [498, 294] width 875 height 10
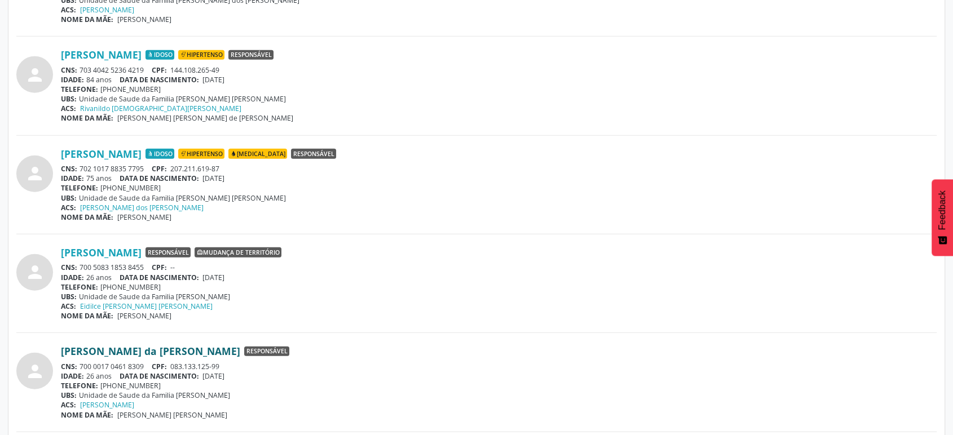
scroll to position [2755, 0]
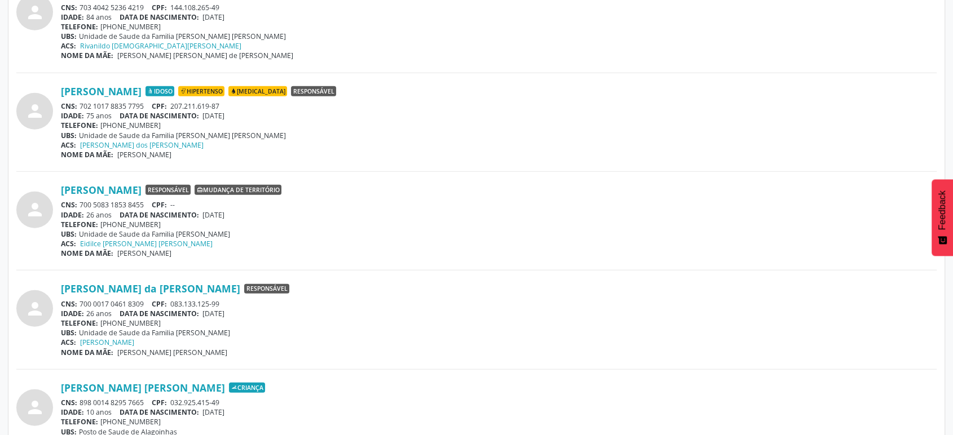
drag, startPoint x: 144, startPoint y: 299, endPoint x: 81, endPoint y: 300, distance: 63.1
click at [81, 300] on div "CNS: 700 0017 0461 8309 CPF: 083.133.125-99" at bounding box center [498, 304] width 875 height 10
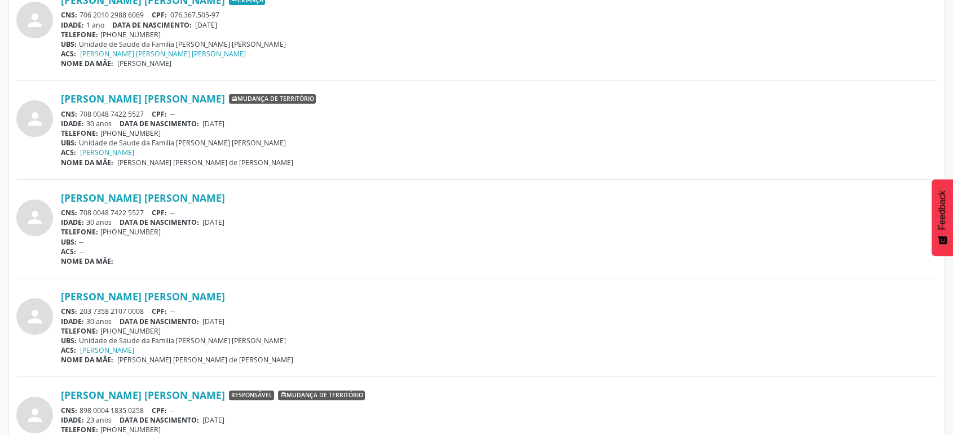
scroll to position [0, 0]
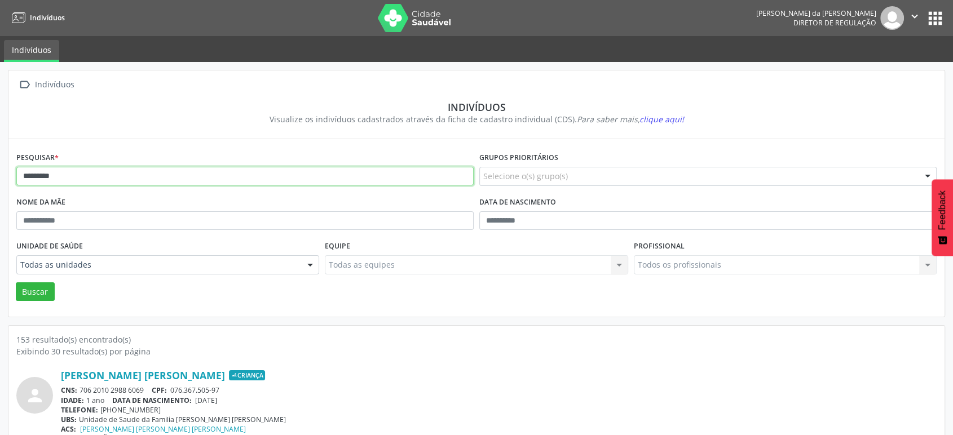
click at [67, 180] on input "********" at bounding box center [244, 176] width 457 height 19
type input "*"
click at [16, 282] on button "Buscar" at bounding box center [35, 291] width 39 height 19
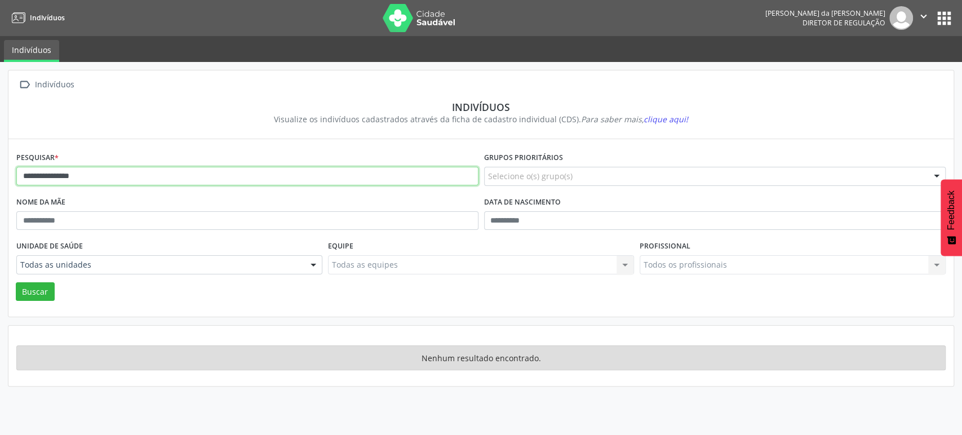
click at [88, 175] on input "**********" at bounding box center [247, 176] width 462 height 19
click at [16, 282] on button "Buscar" at bounding box center [35, 291] width 39 height 19
click at [88, 175] on input "*****" at bounding box center [247, 176] width 462 height 19
click at [16, 282] on button "Buscar" at bounding box center [35, 291] width 39 height 19
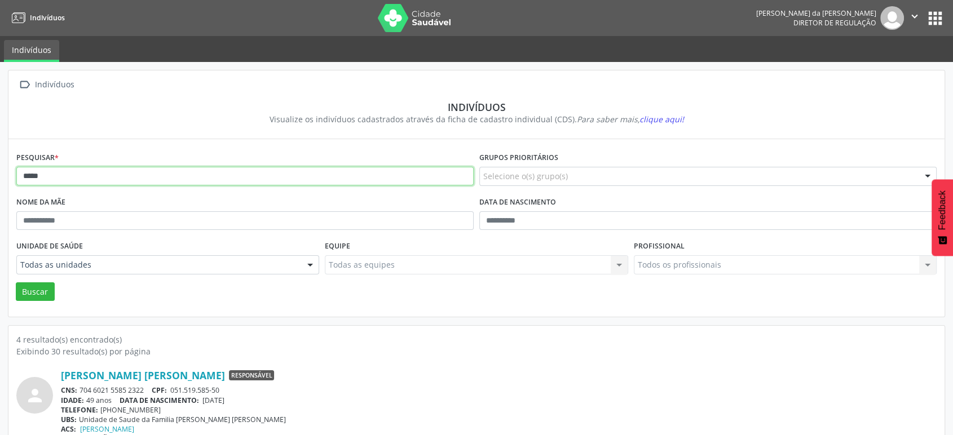
click at [88, 175] on input "*****" at bounding box center [244, 176] width 457 height 19
click at [16, 282] on button "Buscar" at bounding box center [35, 291] width 39 height 19
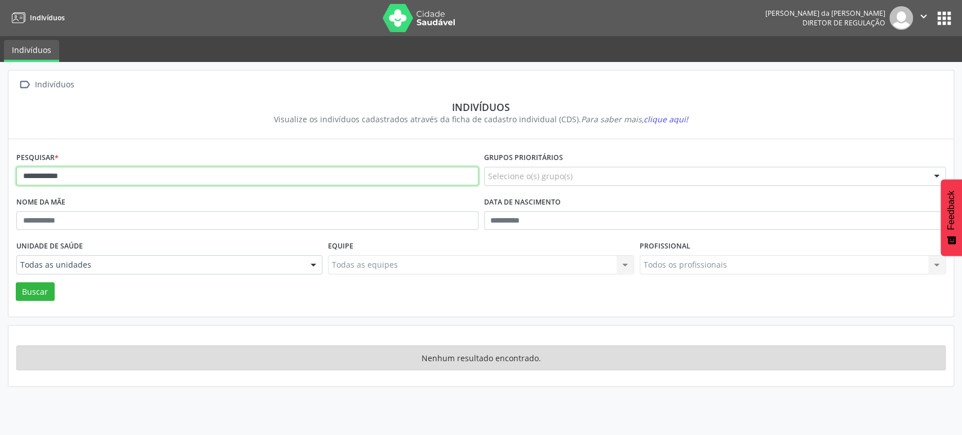
click at [88, 175] on input "**********" at bounding box center [247, 176] width 462 height 19
click at [16, 282] on button "Buscar" at bounding box center [35, 291] width 39 height 19
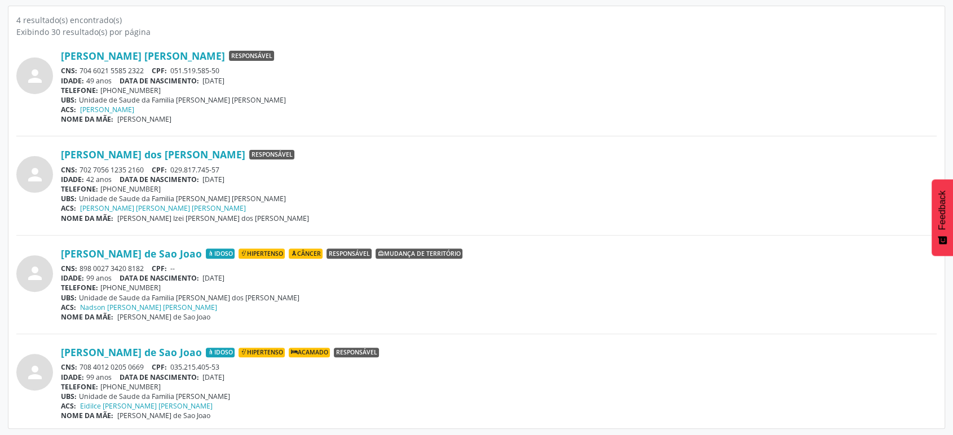
scroll to position [320, 0]
drag, startPoint x: 146, startPoint y: 166, endPoint x: 77, endPoint y: 169, distance: 69.4
click at [77, 169] on div "CNS: 702 7056 1235 2160 CPF: 029.817.745-57" at bounding box center [498, 170] width 875 height 10
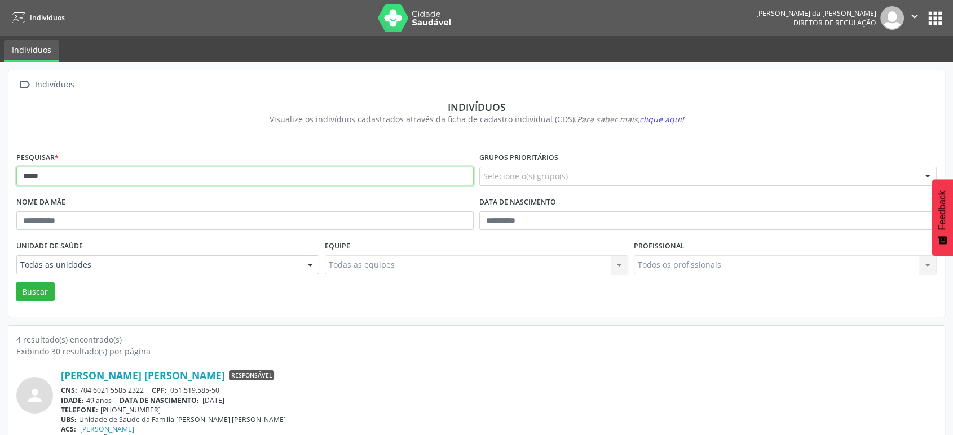
click at [133, 177] on input "*****" at bounding box center [244, 176] width 457 height 19
type input "*"
type input "**********"
click at [16, 282] on button "Buscar" at bounding box center [35, 291] width 39 height 19
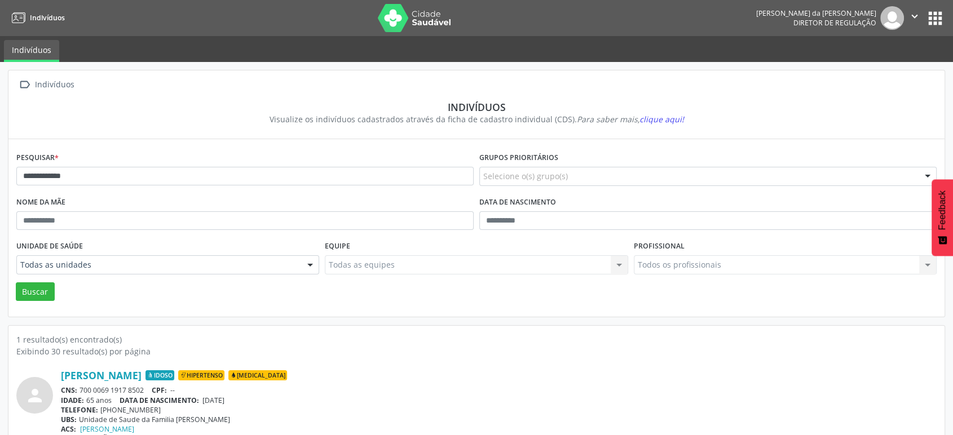
drag, startPoint x: 143, startPoint y: 388, endPoint x: 80, endPoint y: 384, distance: 63.3
click at [80, 386] on div "CNS: 700 0069 1917 8502 CPF: --" at bounding box center [498, 391] width 875 height 10
drag, startPoint x: 126, startPoint y: 383, endPoint x: 119, endPoint y: 389, distance: 9.6
